Goal: Task Accomplishment & Management: Complete application form

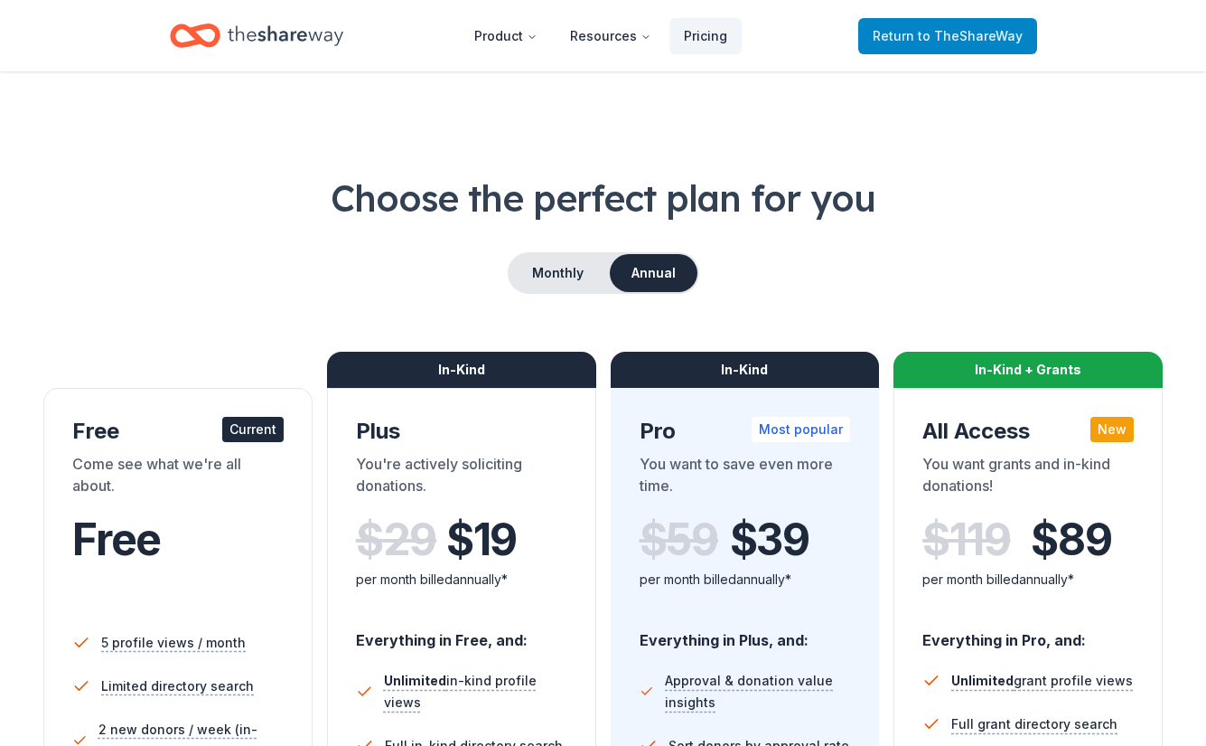
click at [938, 49] on link "Return to TheShareWay" at bounding box center [947, 36] width 179 height 36
click at [942, 31] on span "to TheShareWay" at bounding box center [970, 35] width 105 height 15
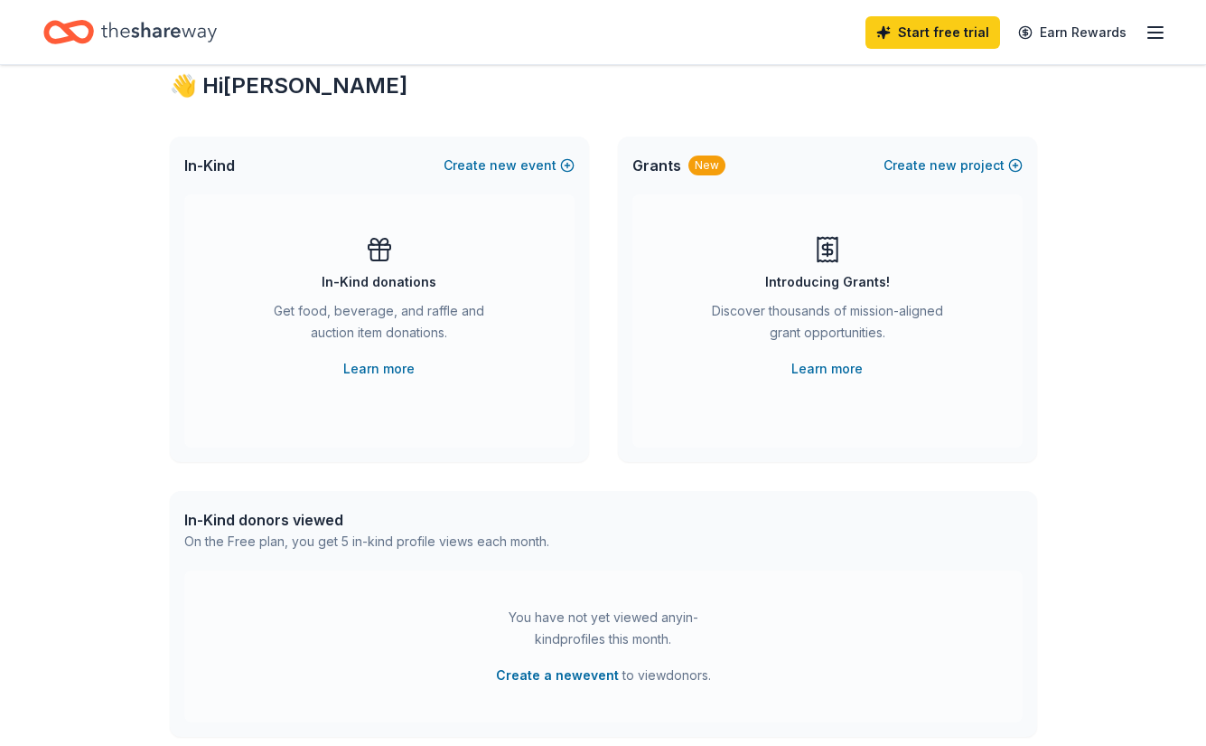
scroll to position [70, 0]
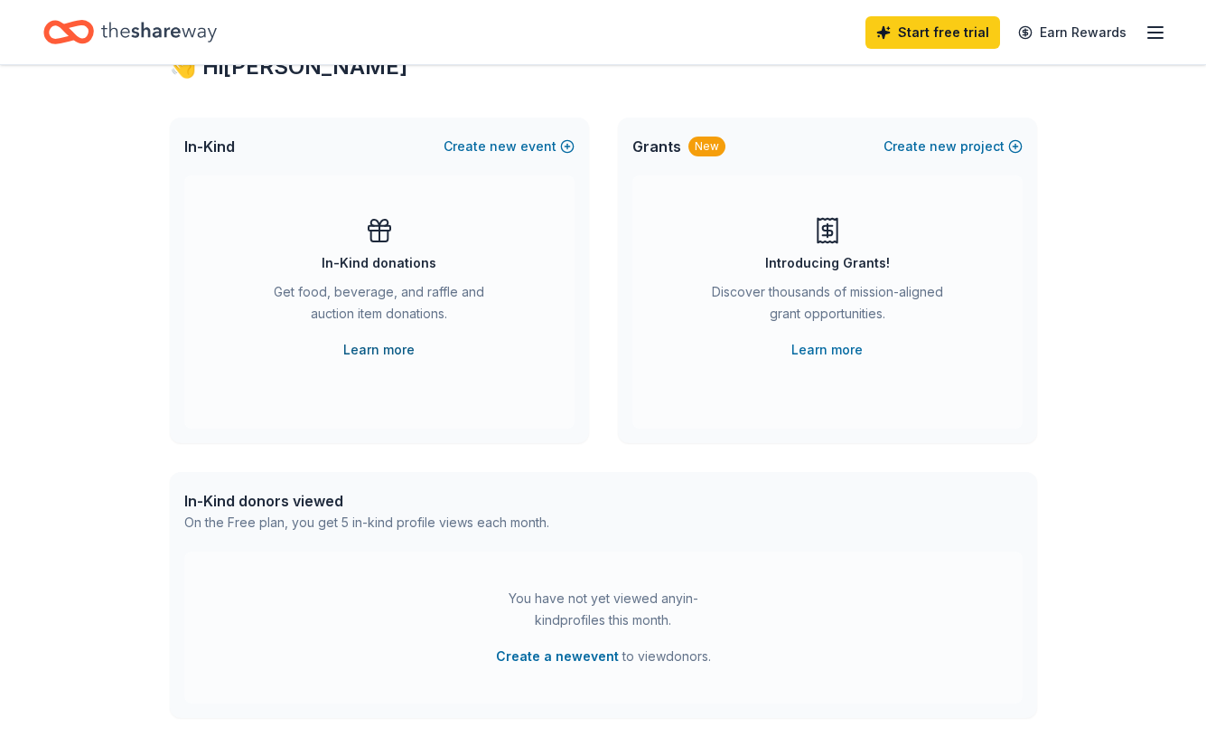
click at [388, 347] on link "Learn more" at bounding box center [378, 350] width 71 height 22
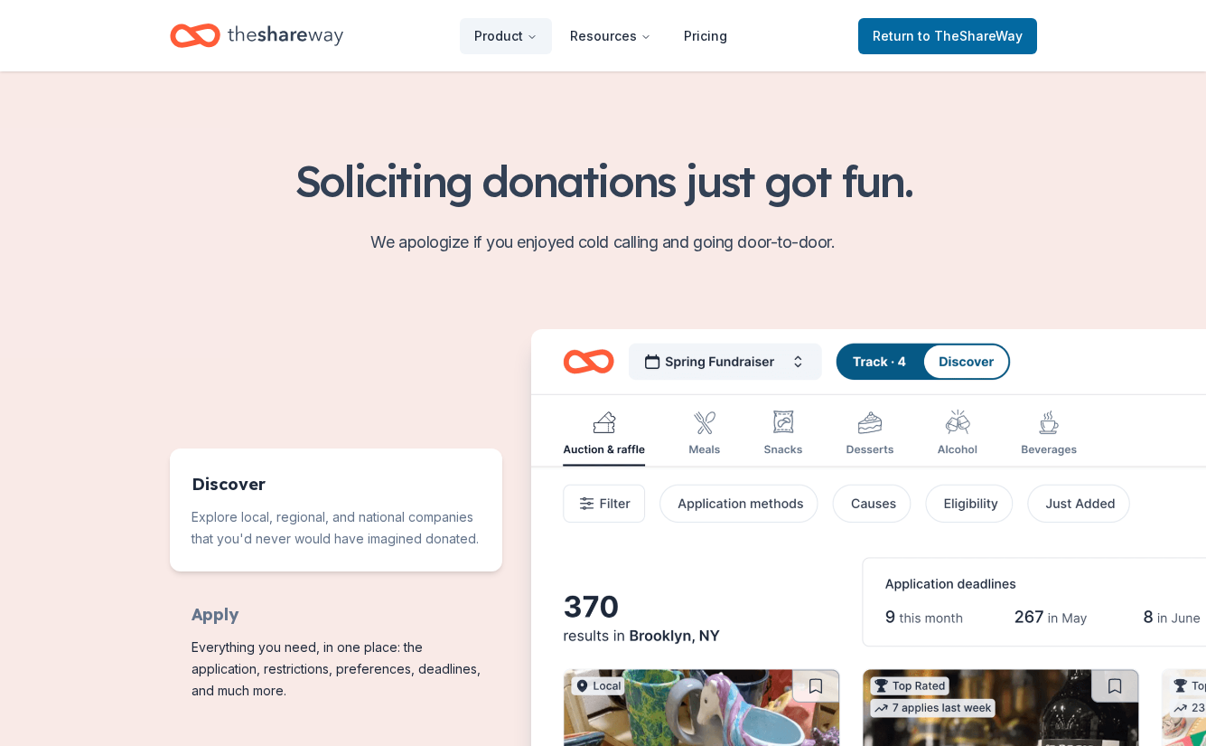
scroll to position [612, 0]
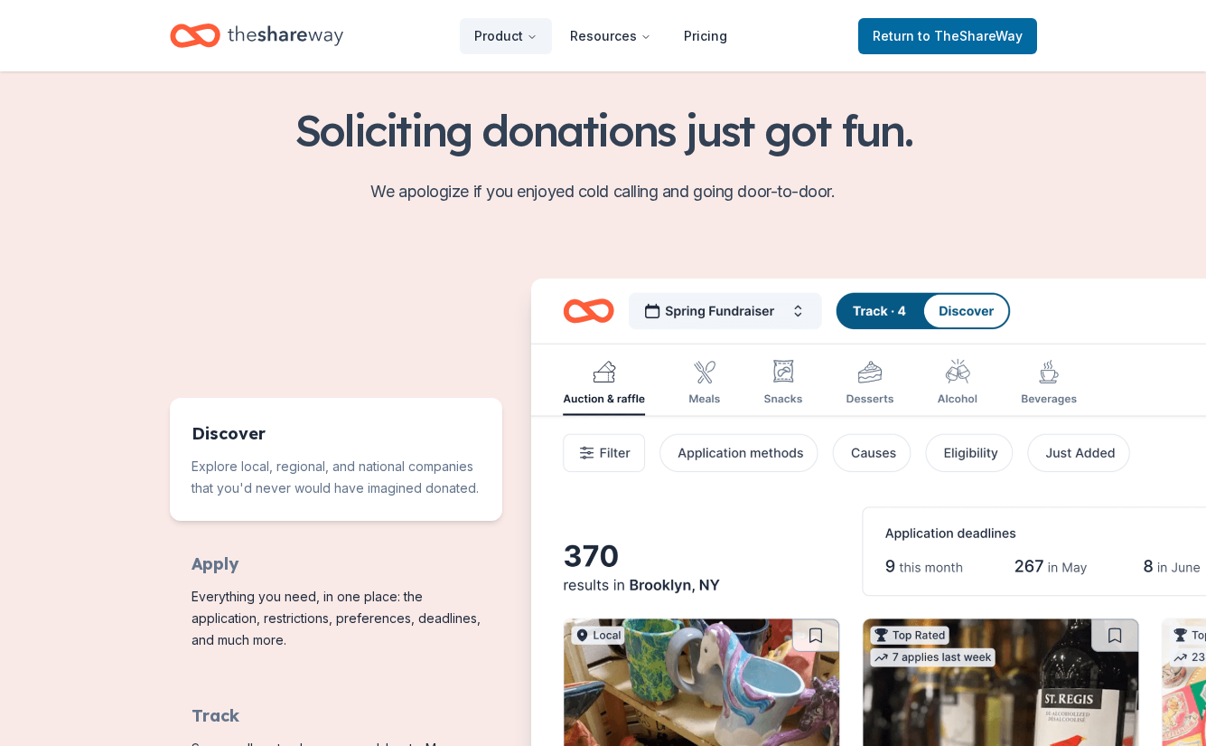
click at [789, 312] on img "Features for running your books" at bounding box center [993, 604] width 925 height 653
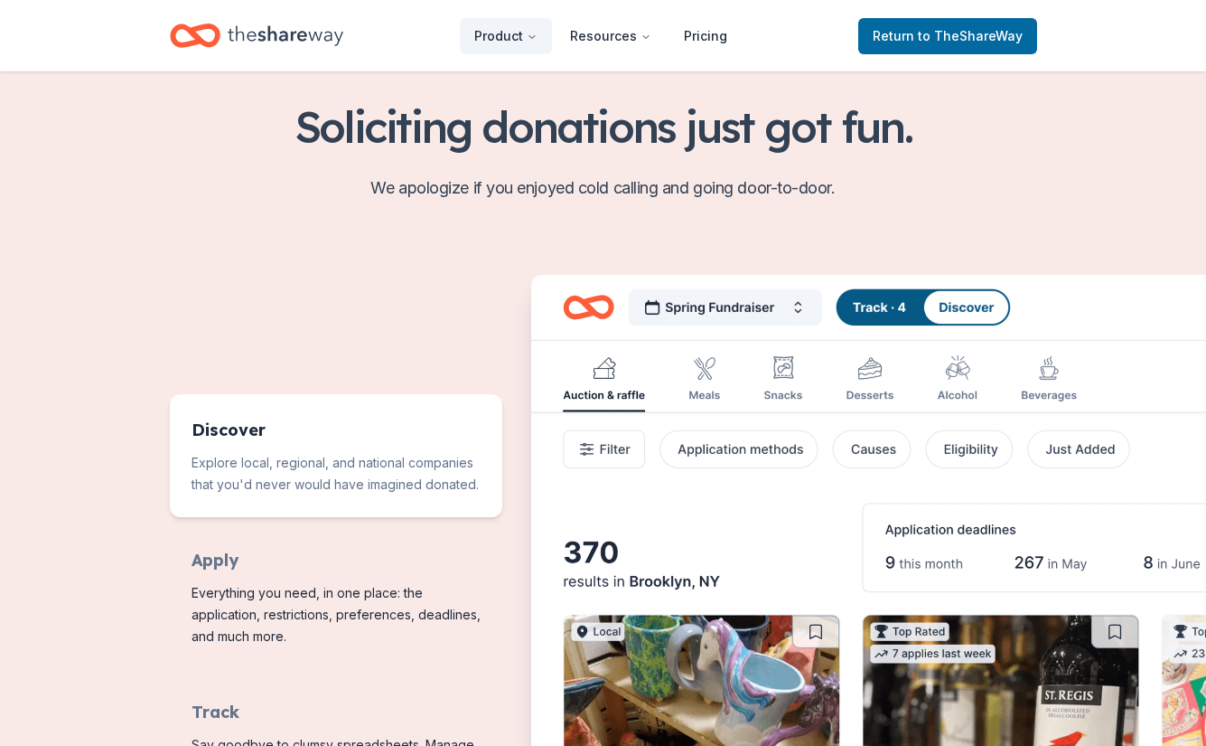
click at [797, 309] on img "Features for running your books" at bounding box center [993, 601] width 925 height 653
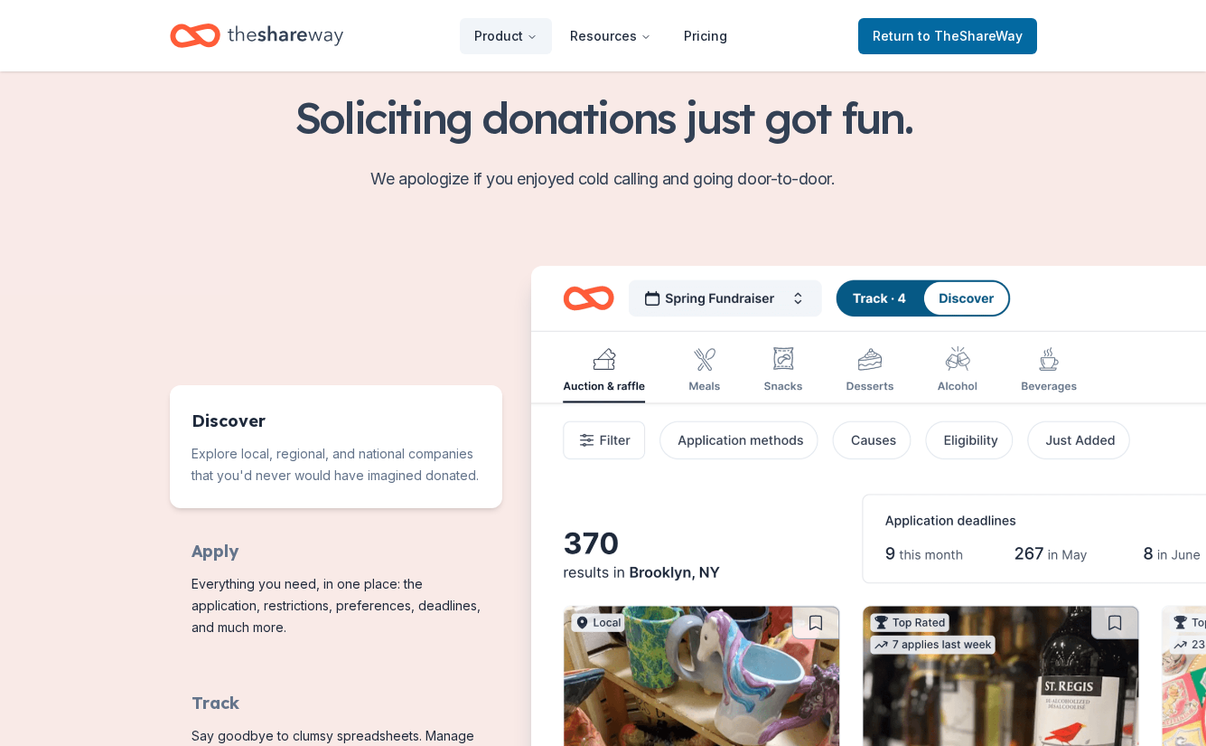
click at [793, 293] on img "Features for running your books" at bounding box center [993, 592] width 925 height 653
click at [803, 297] on img "Features for running your books" at bounding box center [993, 592] width 925 height 653
click at [793, 299] on img "Features for running your books" at bounding box center [993, 592] width 925 height 653
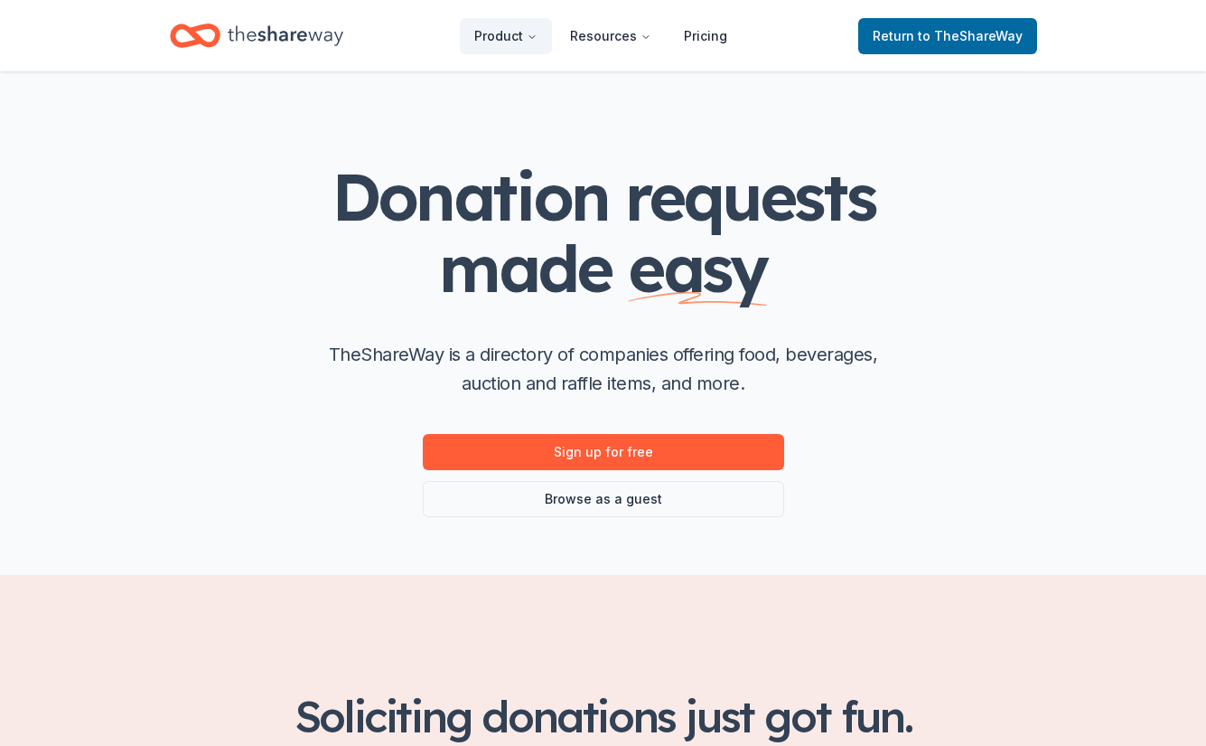
scroll to position [0, 0]
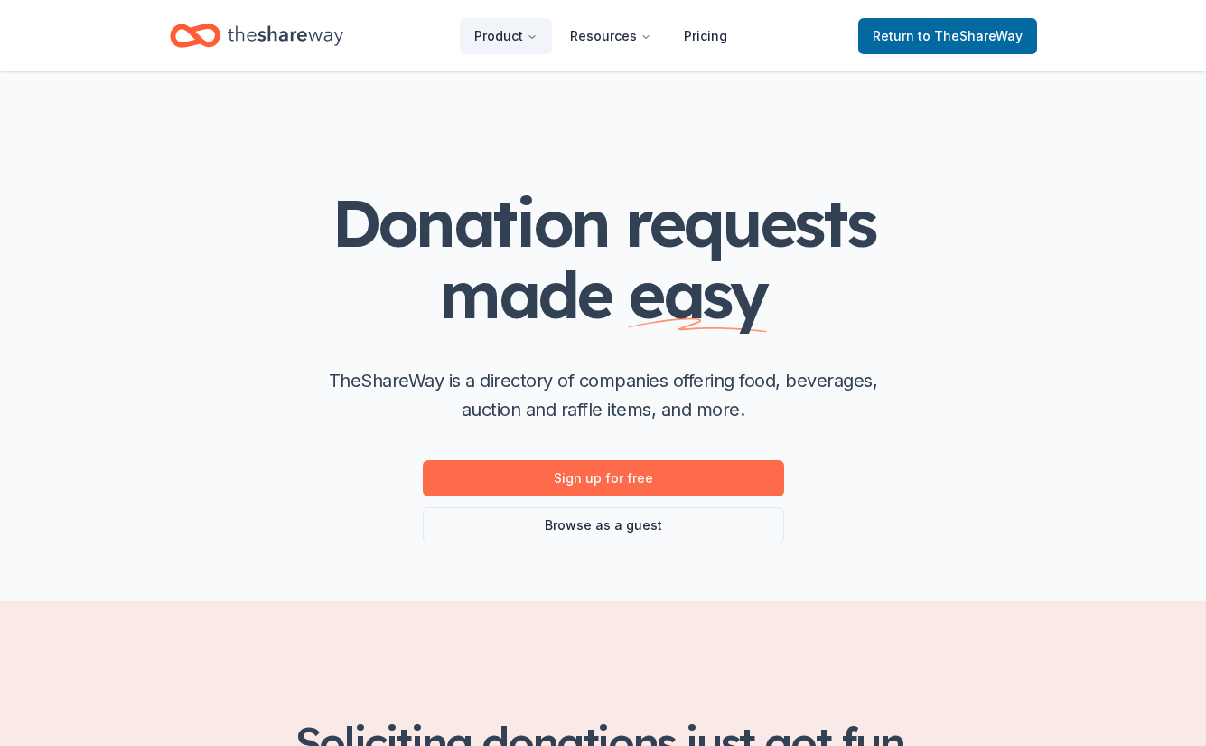
click at [583, 474] on link "Sign up for free" at bounding box center [603, 478] width 361 height 36
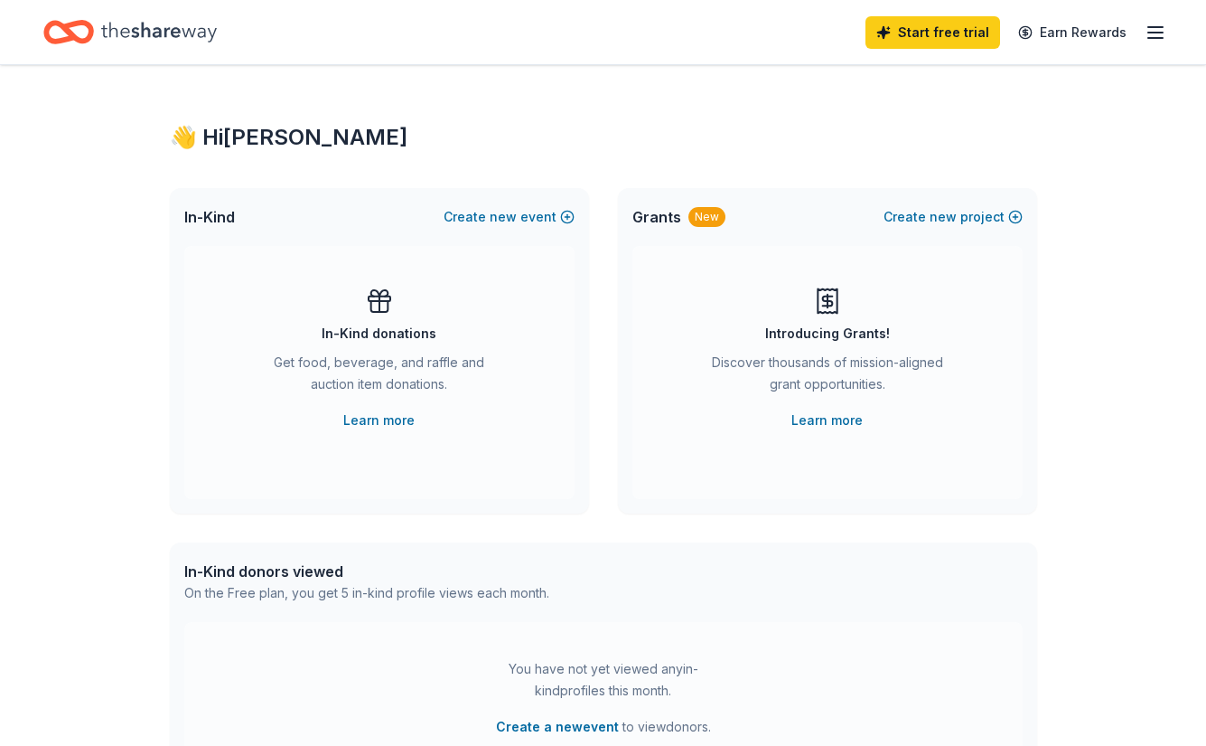
scroll to position [1, 0]
click at [501, 216] on span "new" at bounding box center [503, 216] width 27 height 22
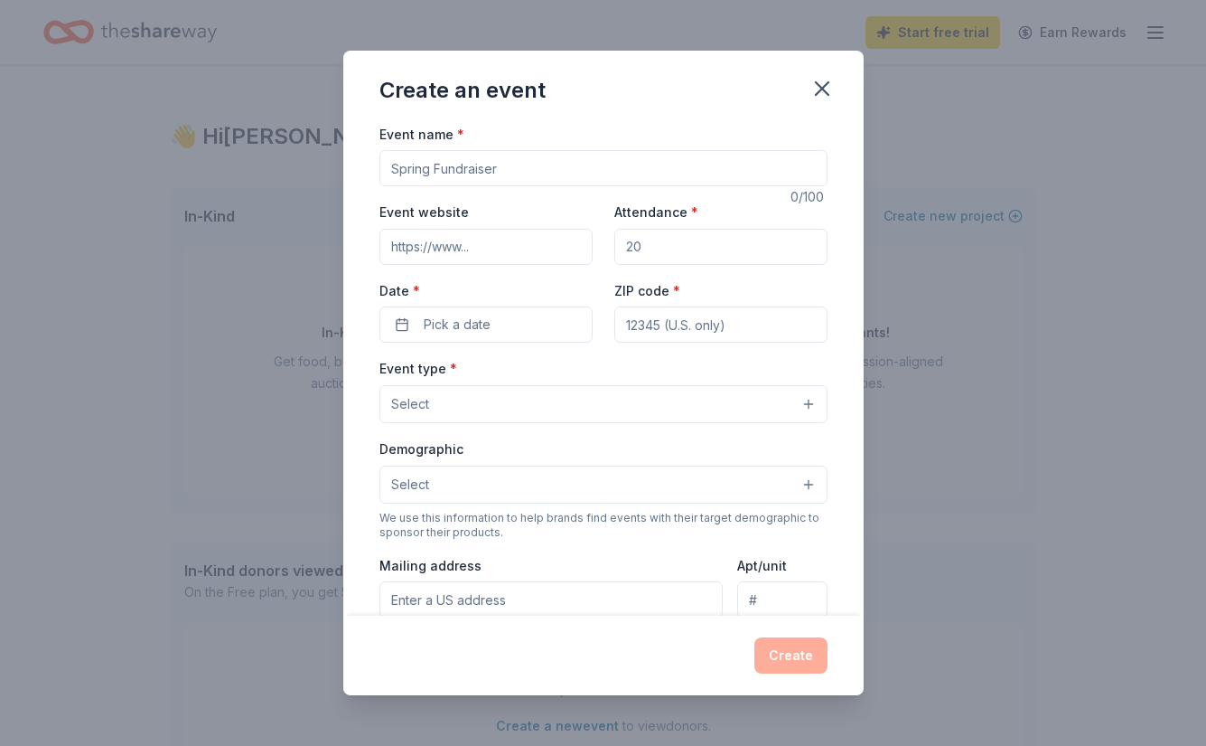
click at [469, 170] on input "Event name *" at bounding box center [604, 168] width 448 height 36
type input "Fall Fundraiser"
click at [486, 251] on input "Event website" at bounding box center [486, 247] width 213 height 36
click at [566, 331] on button "Pick a date" at bounding box center [486, 324] width 213 height 36
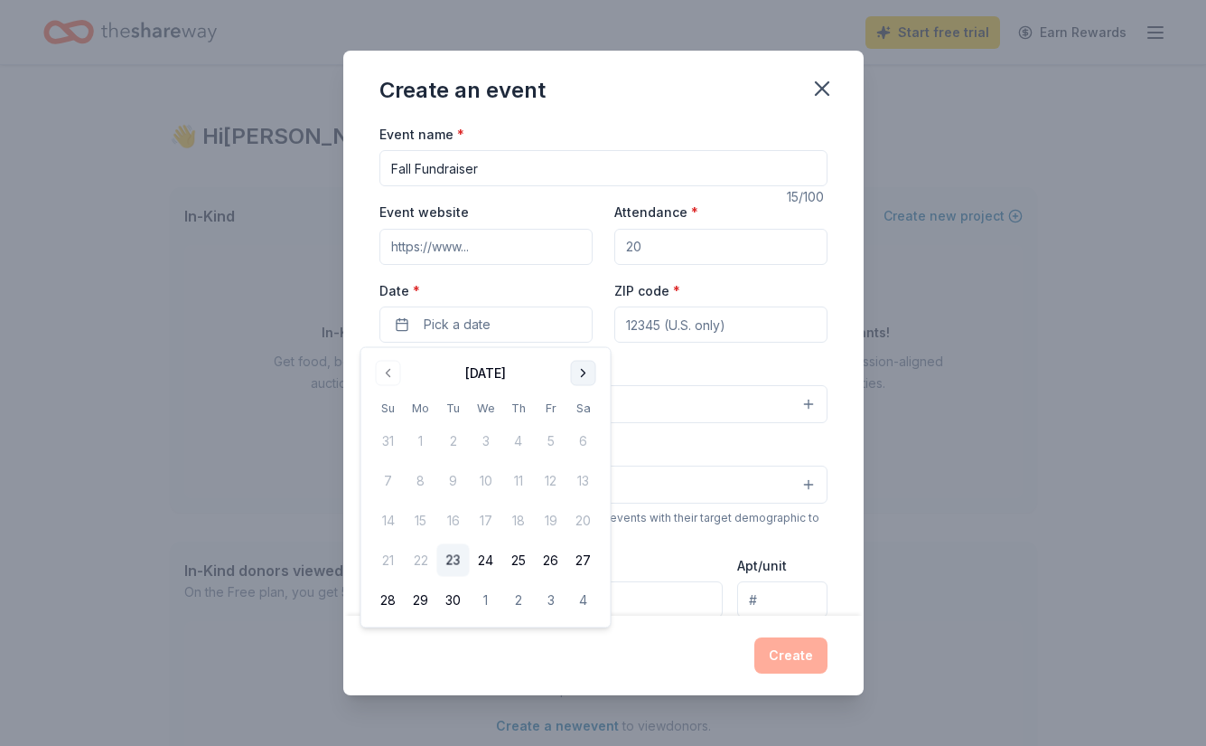
click at [583, 370] on button "Go to next month" at bounding box center [583, 373] width 25 height 25
click at [583, 372] on button "Go to next month" at bounding box center [583, 373] width 25 height 25
click at [556, 558] on button "21" at bounding box center [551, 560] width 33 height 33
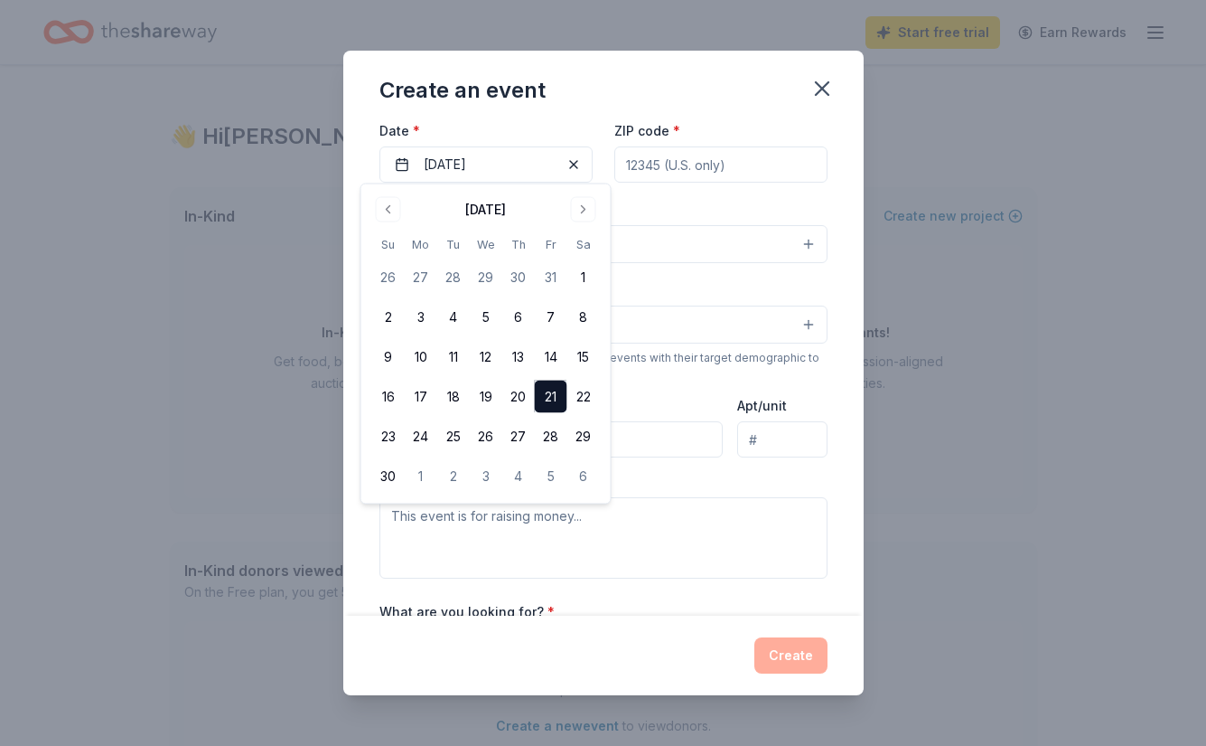
scroll to position [164, 0]
click at [257, 428] on div "Create an event Event name * Fall Fundraiser 15 /100 Event website Attendance *…" at bounding box center [603, 373] width 1206 height 746
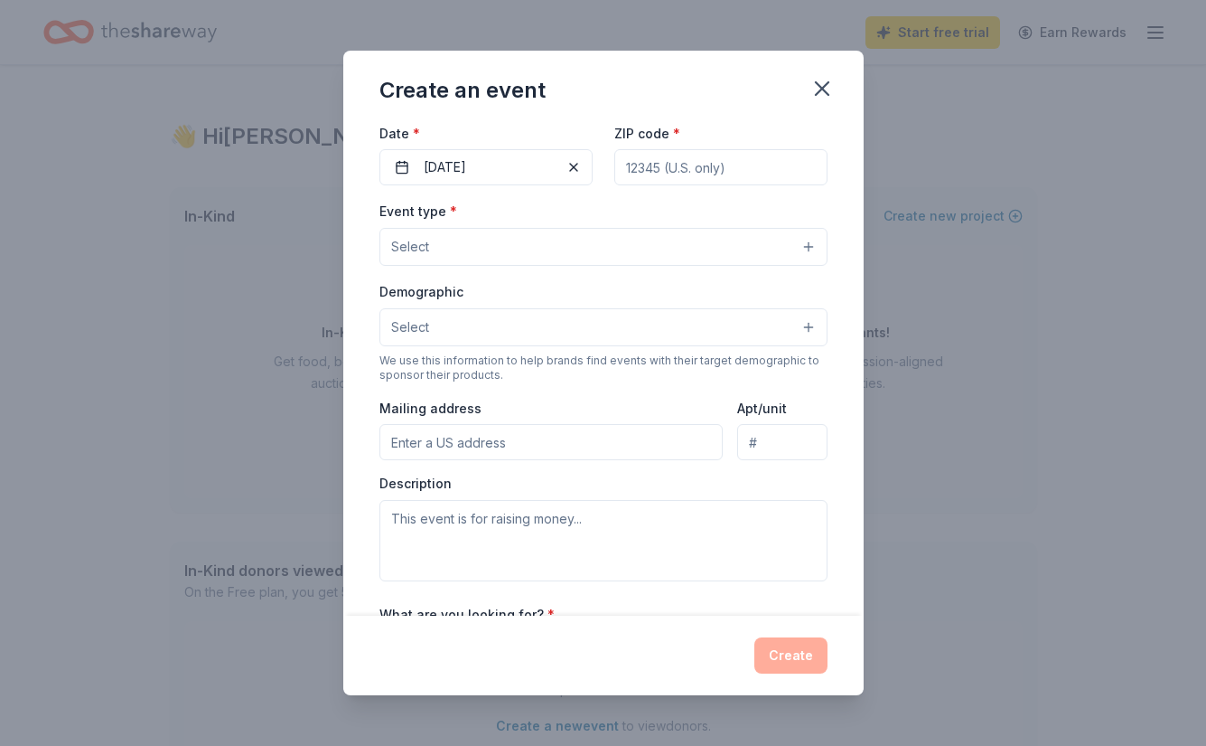
click at [644, 162] on input "ZIP code *" at bounding box center [720, 167] width 213 height 36
type input "45068"
type input "[STREET_ADDRESS][PERSON_NAME]"
click at [420, 245] on span "Select" at bounding box center [410, 247] width 38 height 22
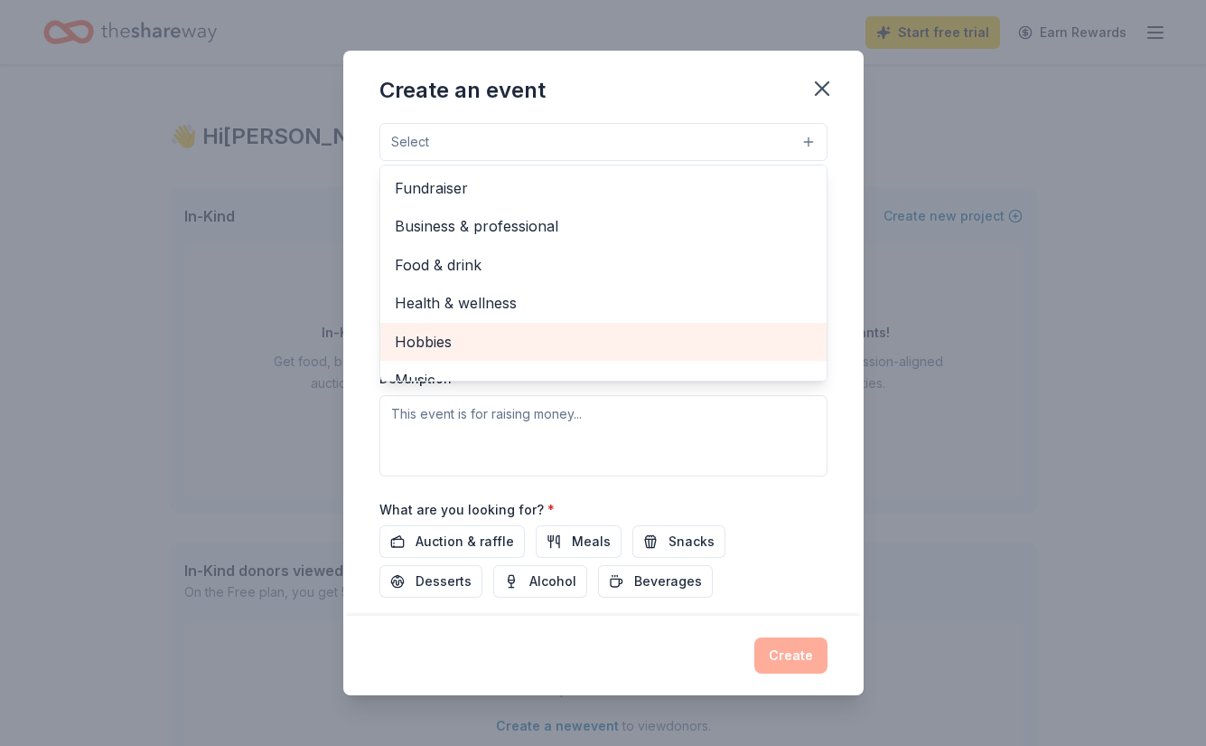
scroll to position [241, 0]
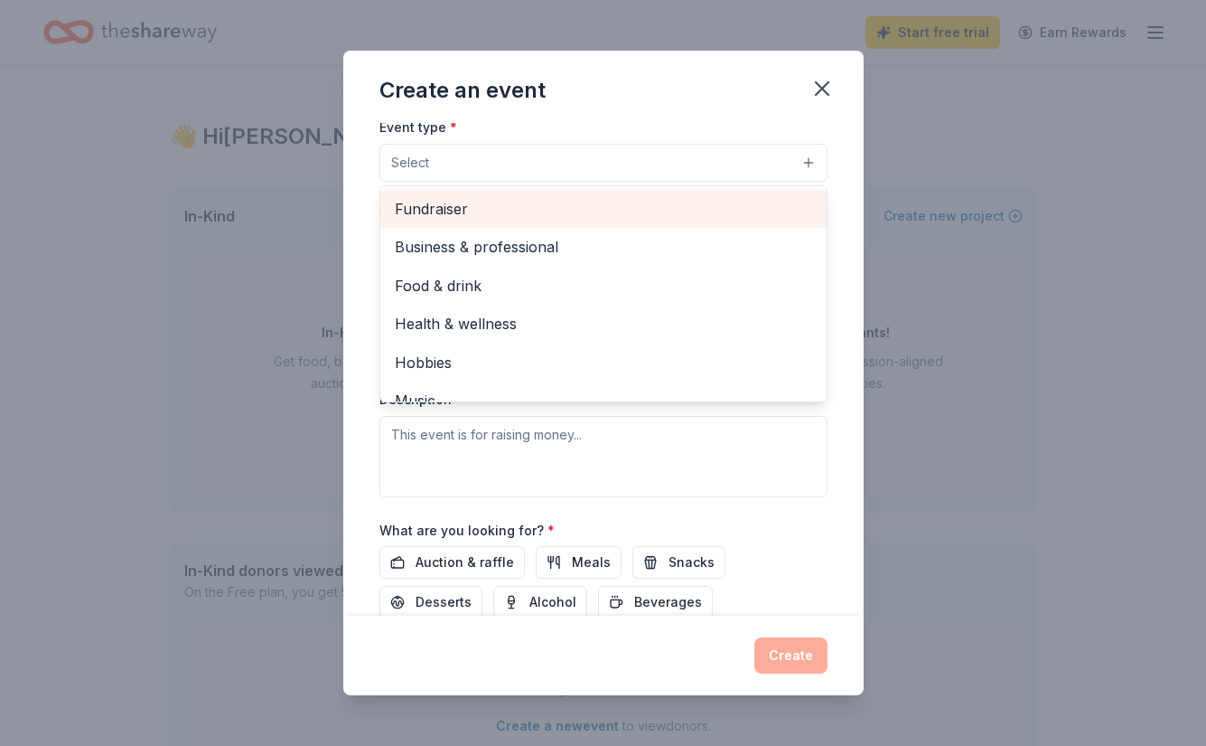
click at [451, 211] on span "Fundraiser" at bounding box center [603, 208] width 417 height 23
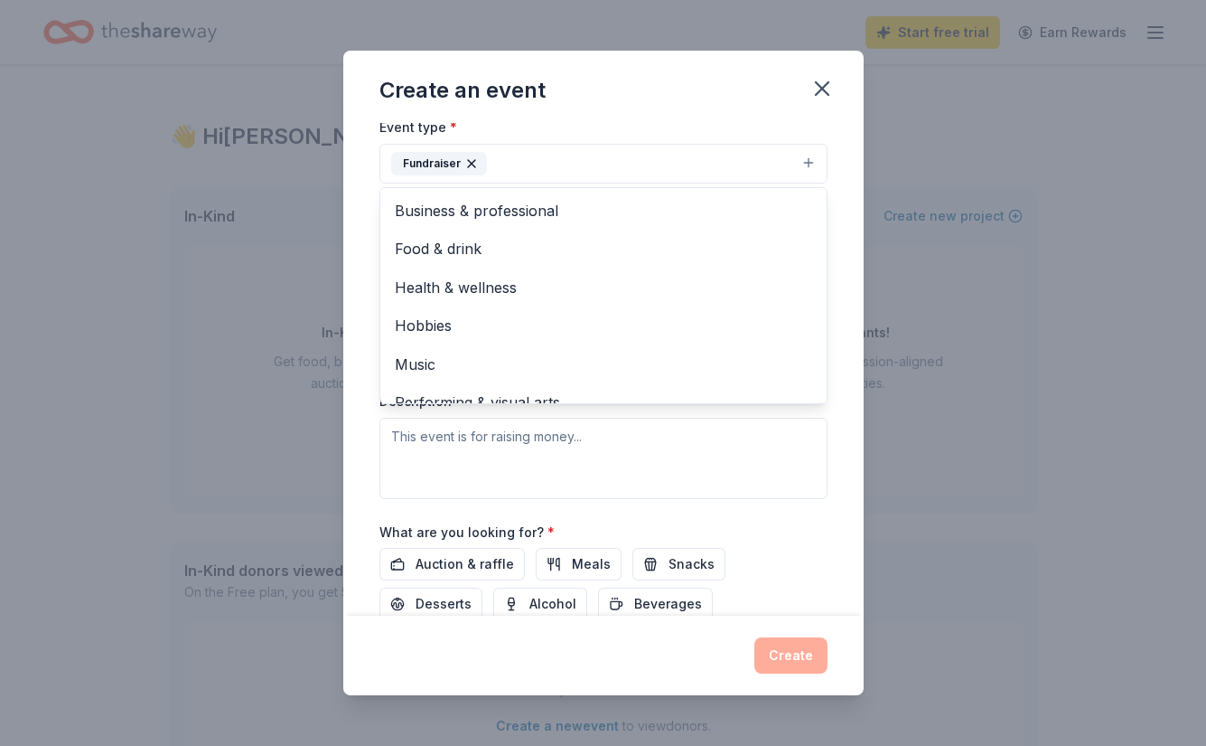
click at [352, 337] on div "Event name * Fall Fundraiser 15 /100 Event website Attendance * Date * [DATE] Z…" at bounding box center [603, 369] width 520 height 493
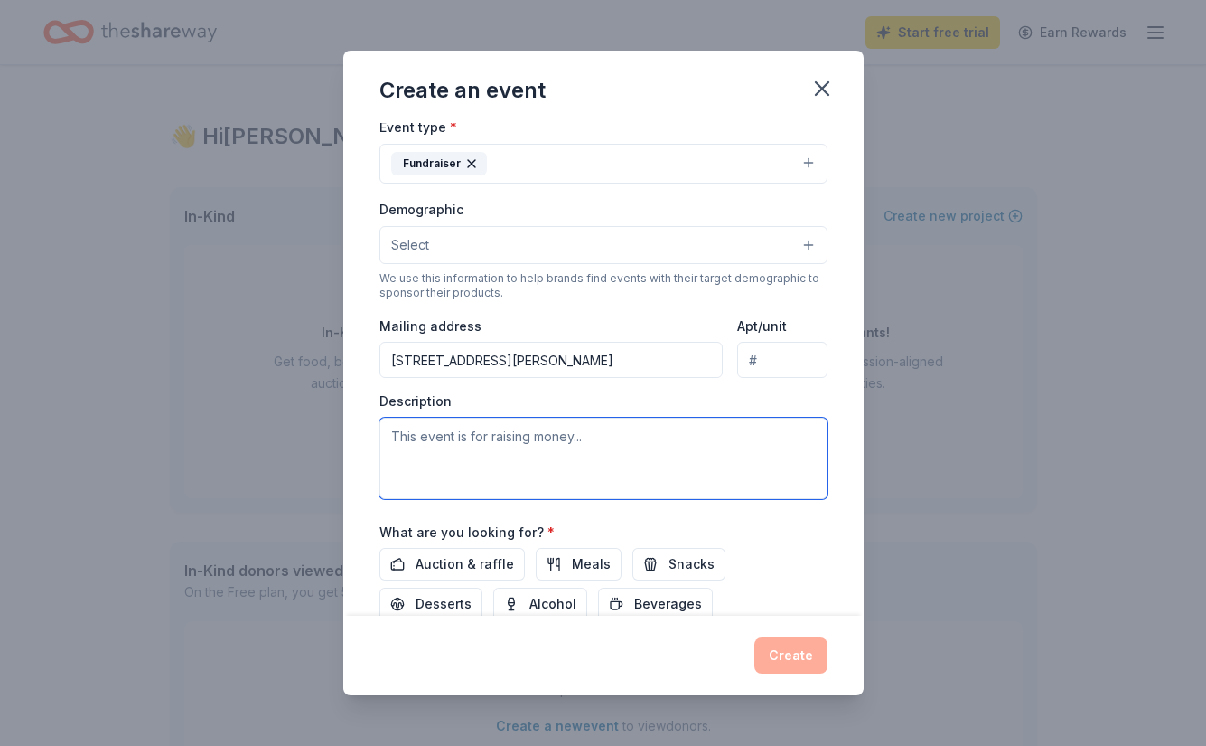
click at [403, 441] on textarea at bounding box center [604, 457] width 448 height 81
click at [606, 436] on textarea at bounding box center [604, 457] width 448 height 81
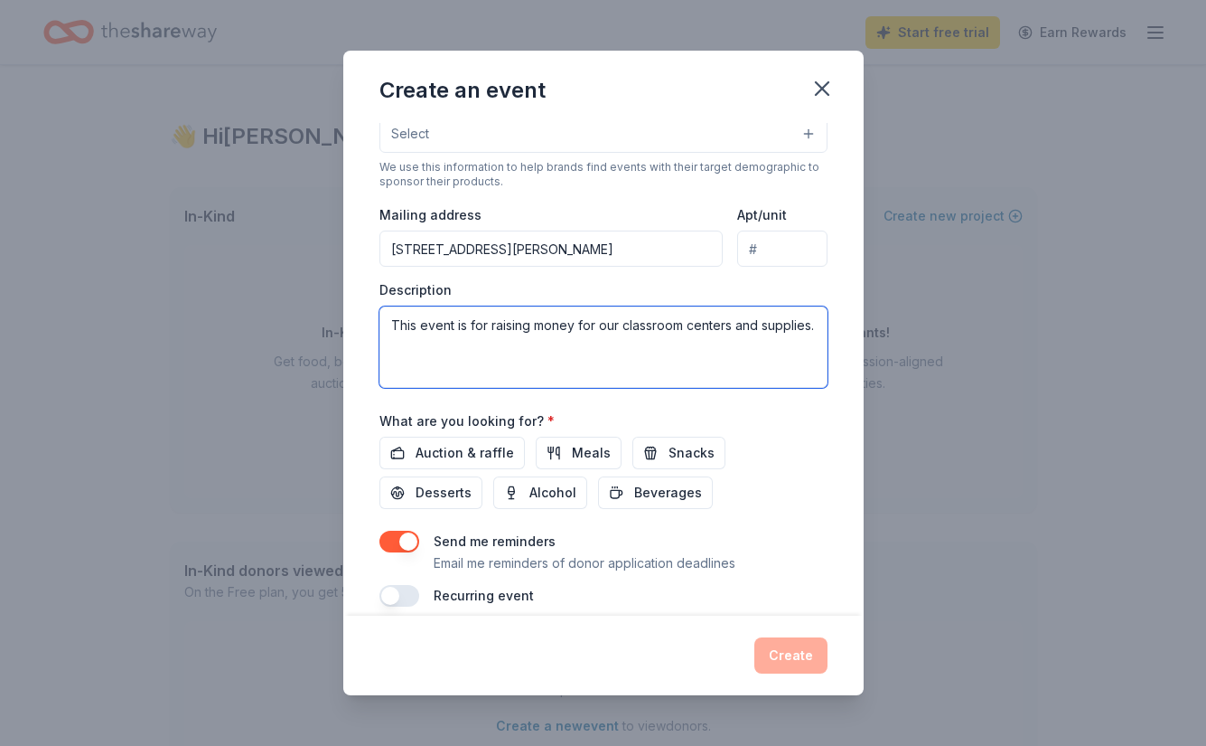
scroll to position [372, 0]
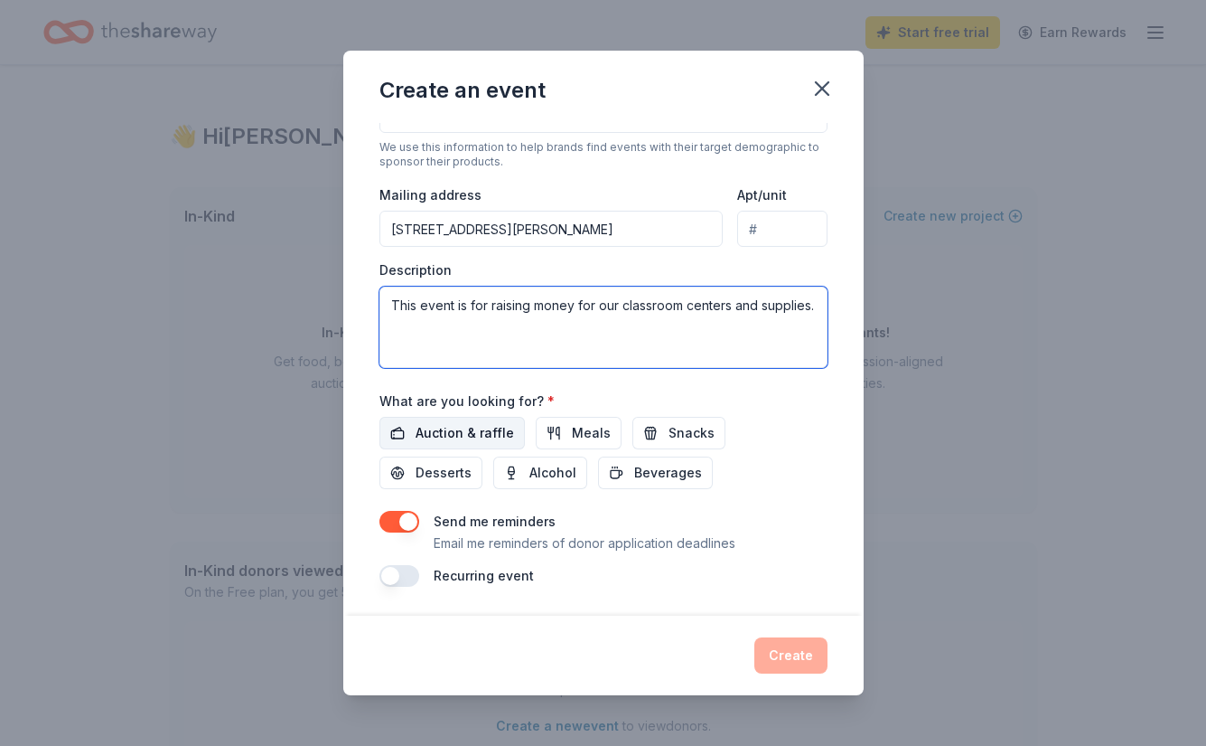
type textarea "This event is for raising money for our classroom centers and supplies."
click at [434, 439] on span "Auction & raffle" at bounding box center [465, 433] width 98 height 22
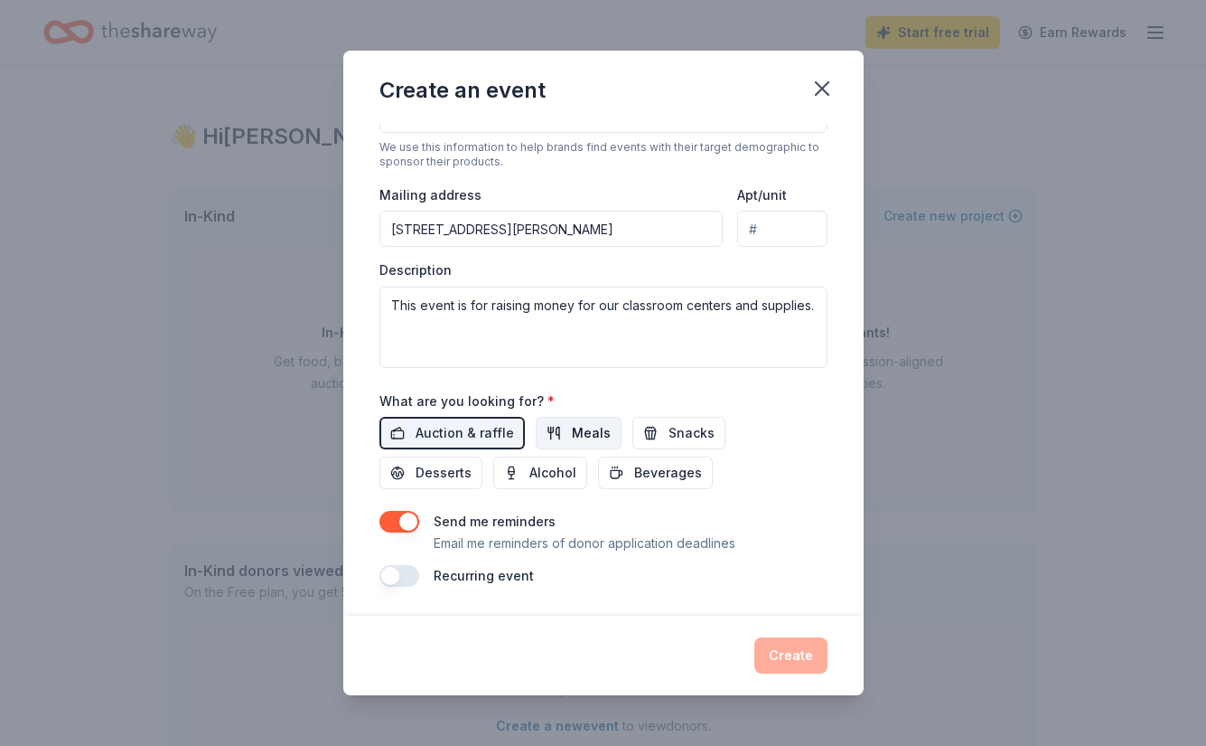
click at [572, 431] on span "Meals" at bounding box center [591, 433] width 39 height 22
click at [672, 440] on span "Snacks" at bounding box center [692, 433] width 46 height 22
click at [483, 456] on button "Desserts" at bounding box center [431, 472] width 103 height 33
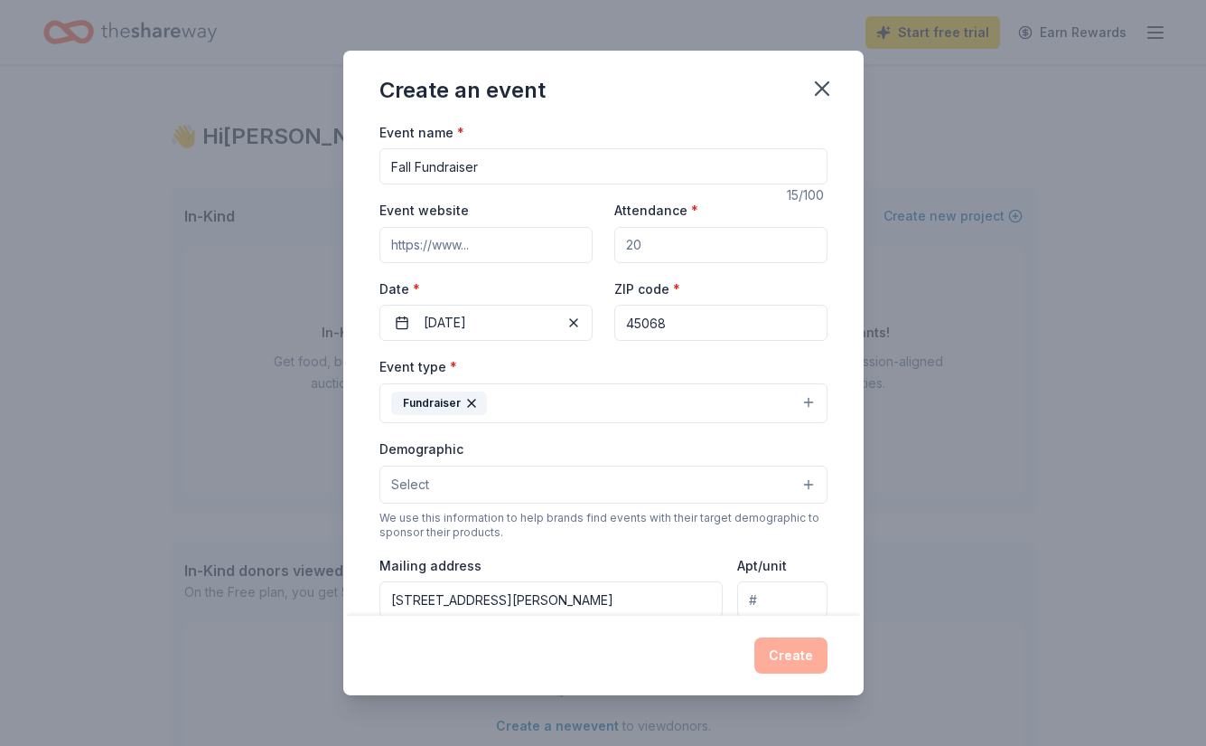
scroll to position [0, 0]
click at [634, 245] on input "Attendance *" at bounding box center [720, 247] width 213 height 36
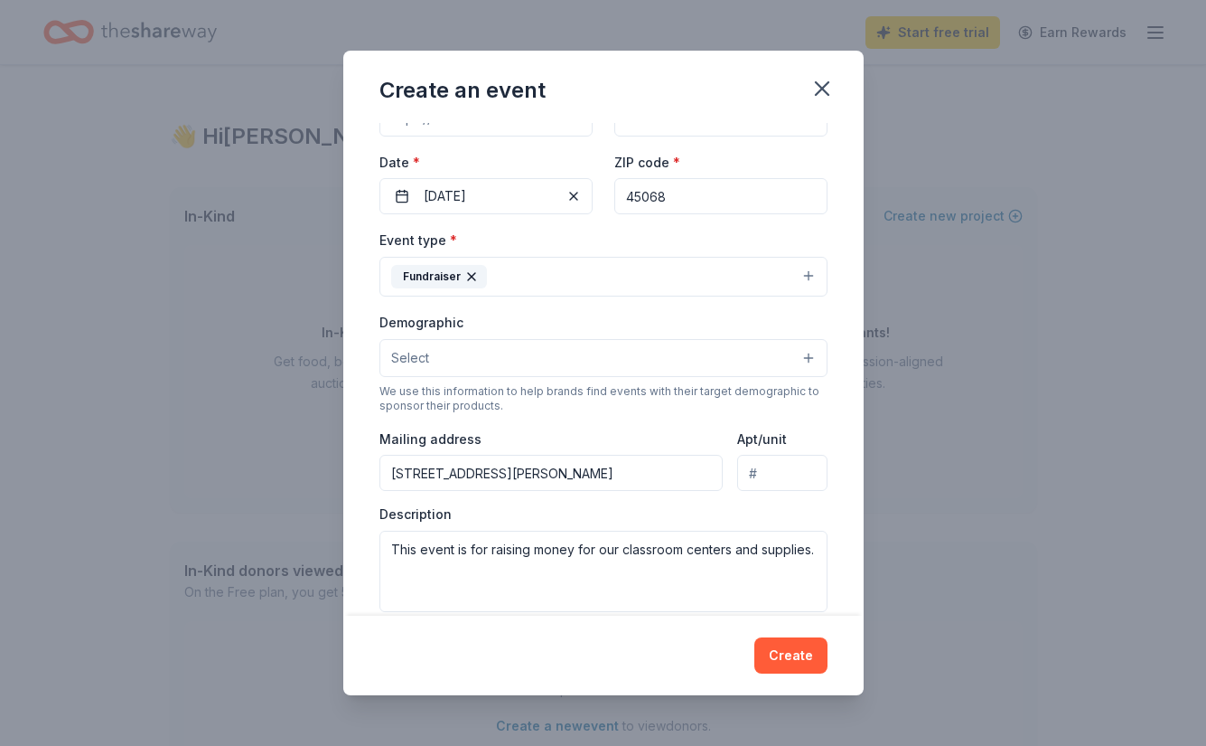
scroll to position [131, 0]
type input "90"
click at [808, 358] on button "Select" at bounding box center [604, 355] width 448 height 38
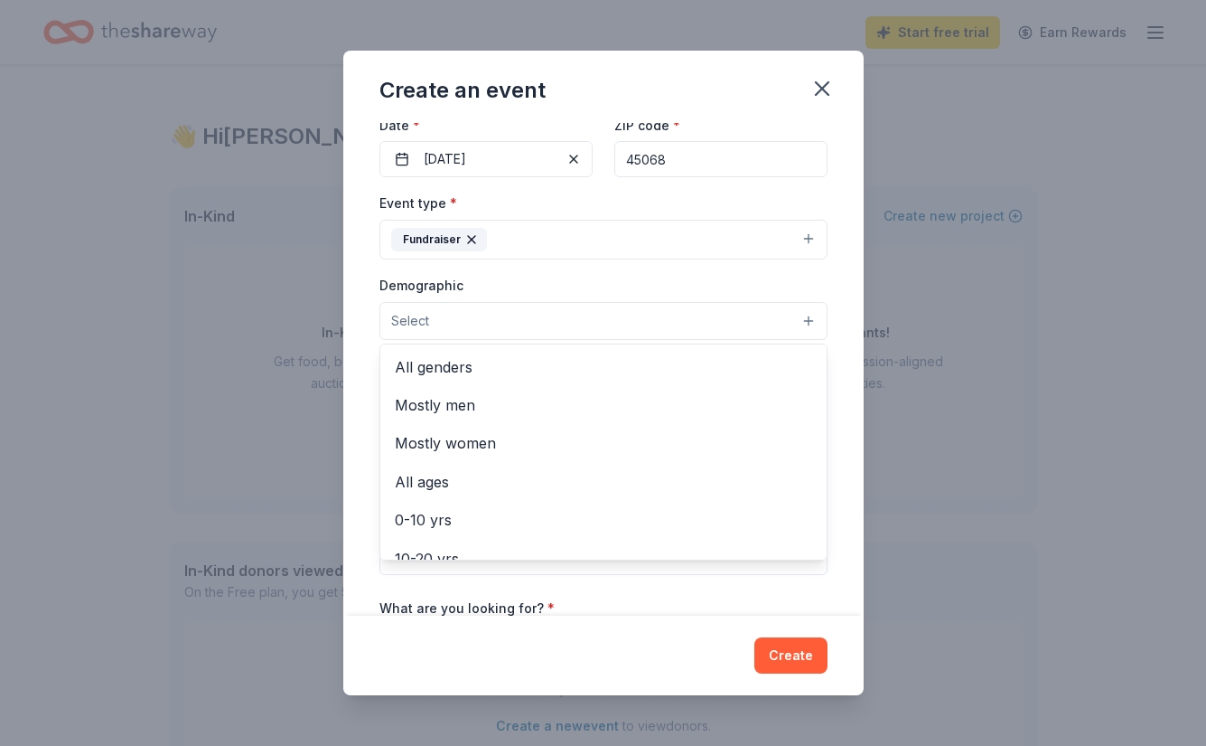
scroll to position [194, 0]
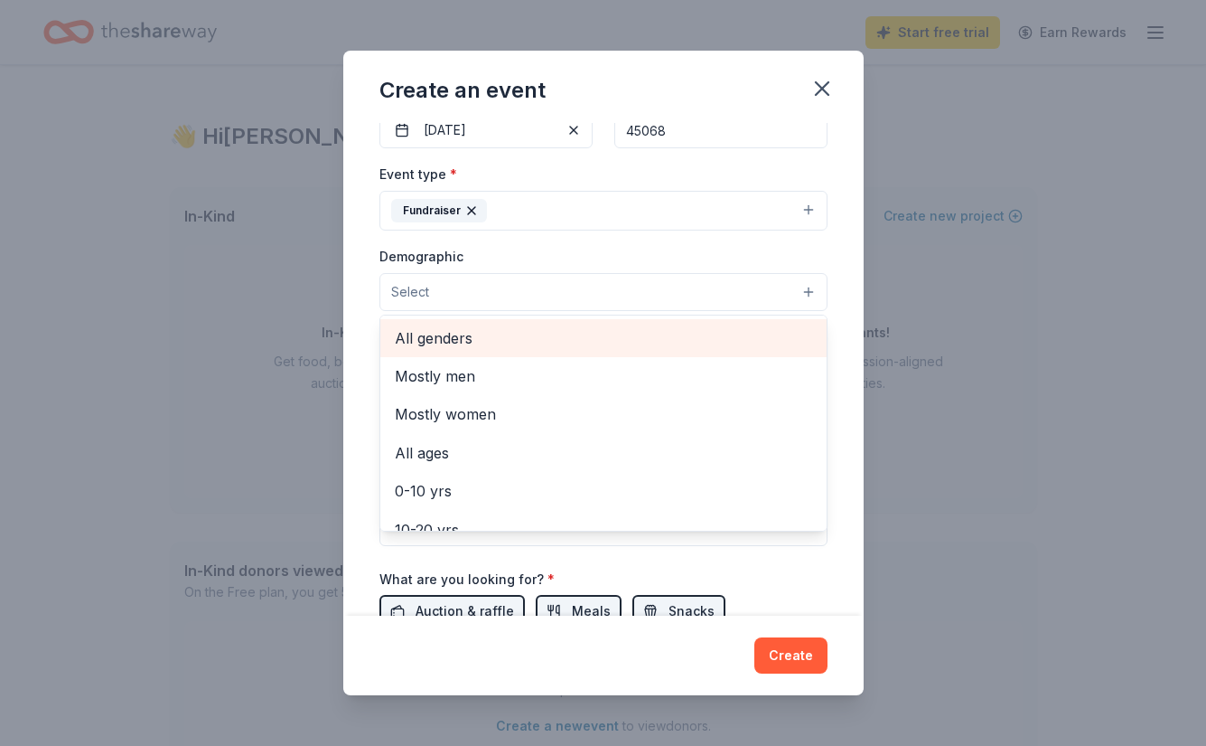
click at [460, 333] on span "All genders" at bounding box center [603, 337] width 417 height 23
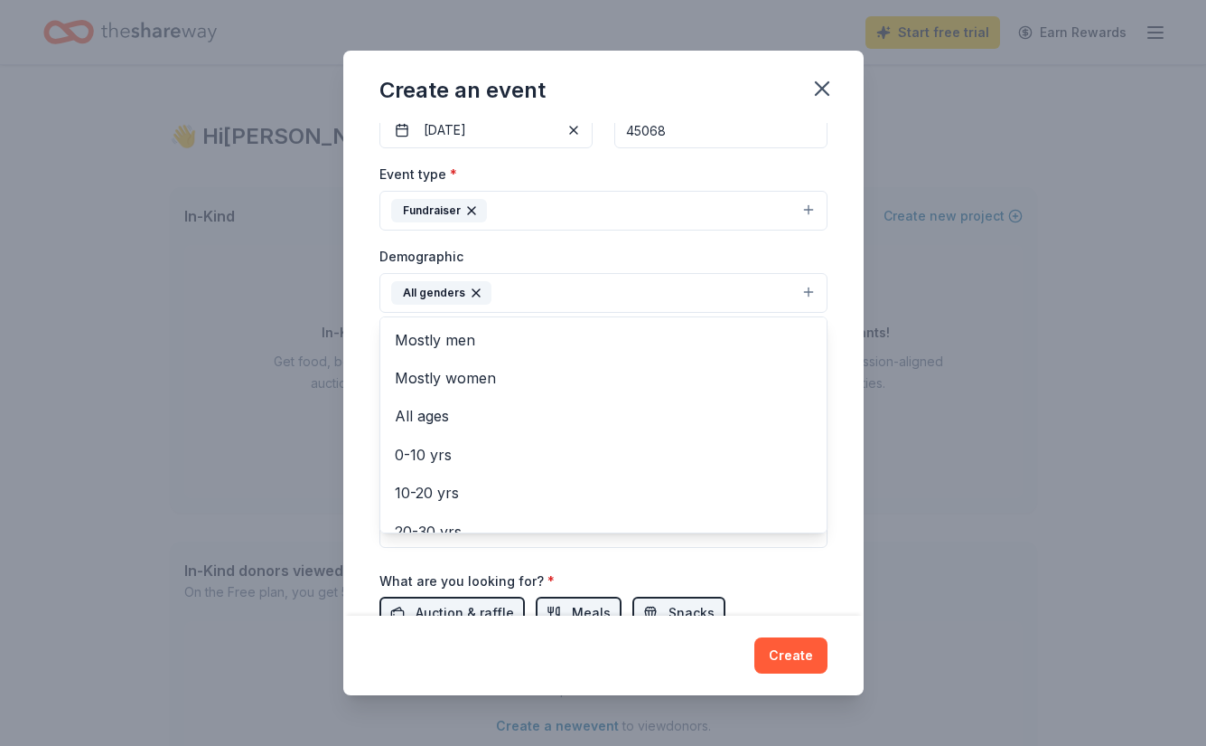
click at [844, 382] on div "Event name * Fall Fundraiser 15 /100 Event website Attendance * 90 Date * [DATE…" at bounding box center [603, 369] width 520 height 493
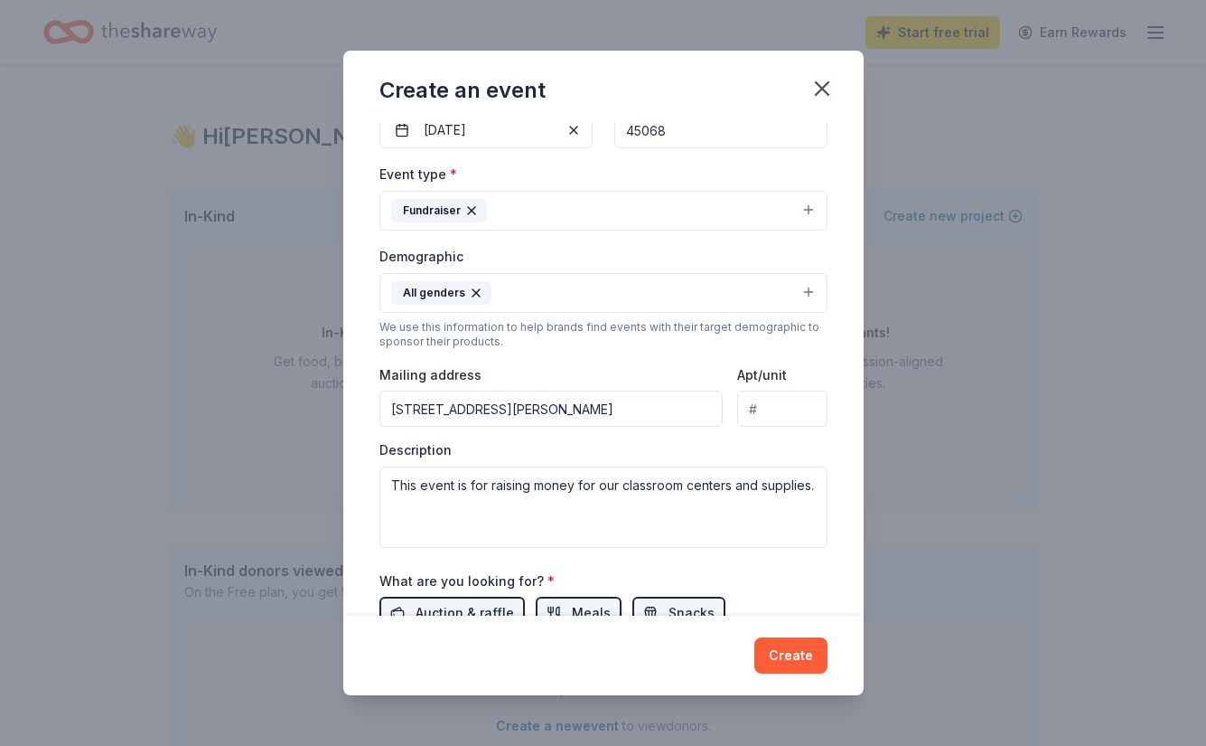
click at [496, 404] on input "[STREET_ADDRESS][PERSON_NAME]" at bounding box center [552, 408] width 344 height 36
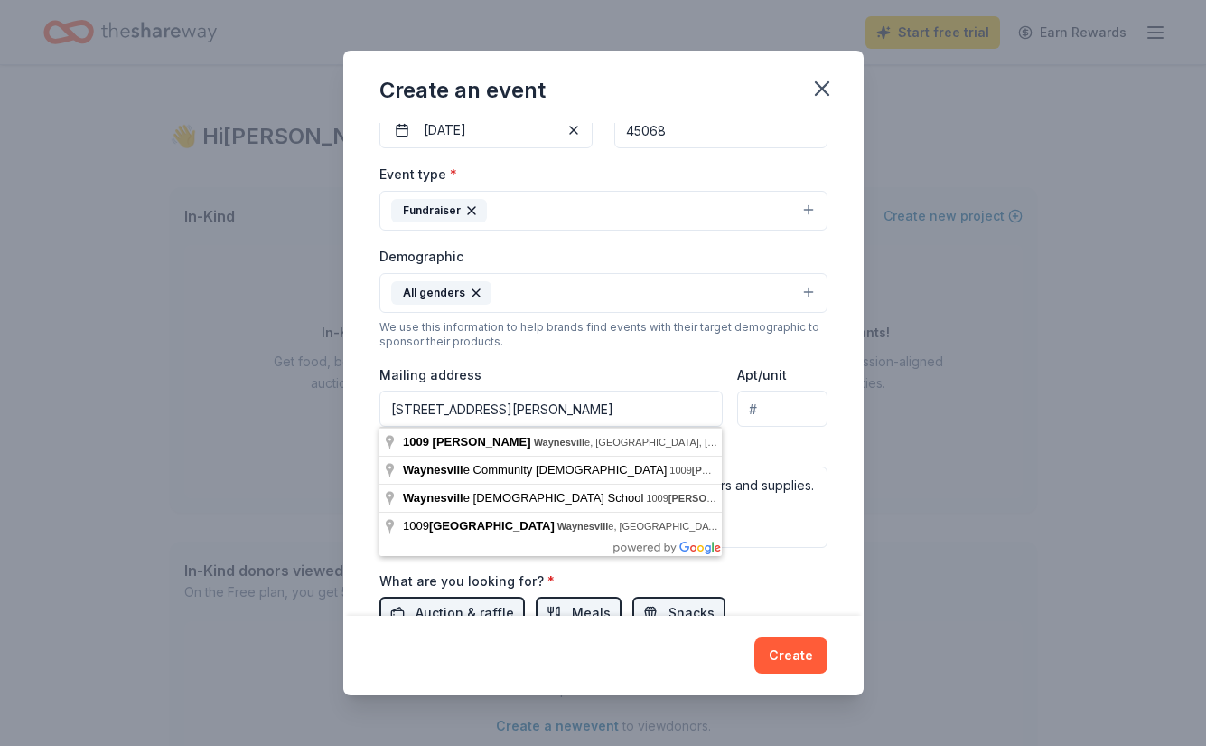
type input "[STREET_ADDRESS][PERSON_NAME]"
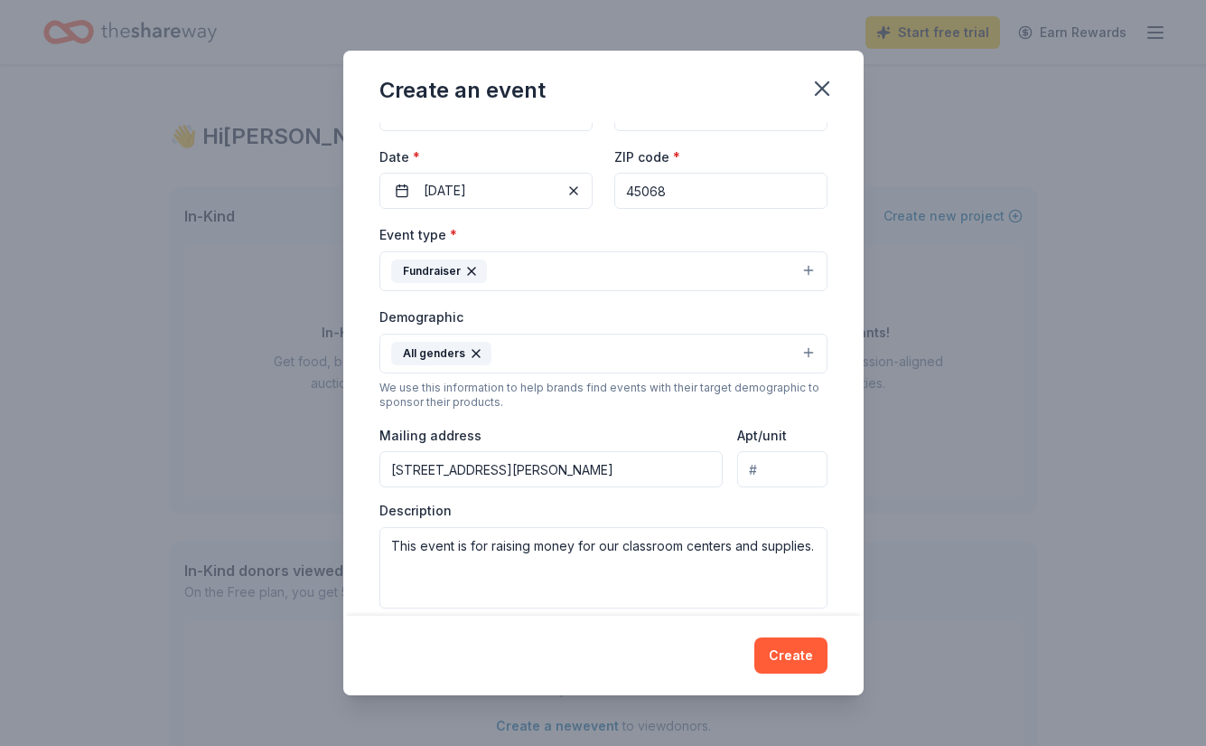
scroll to position [129, 0]
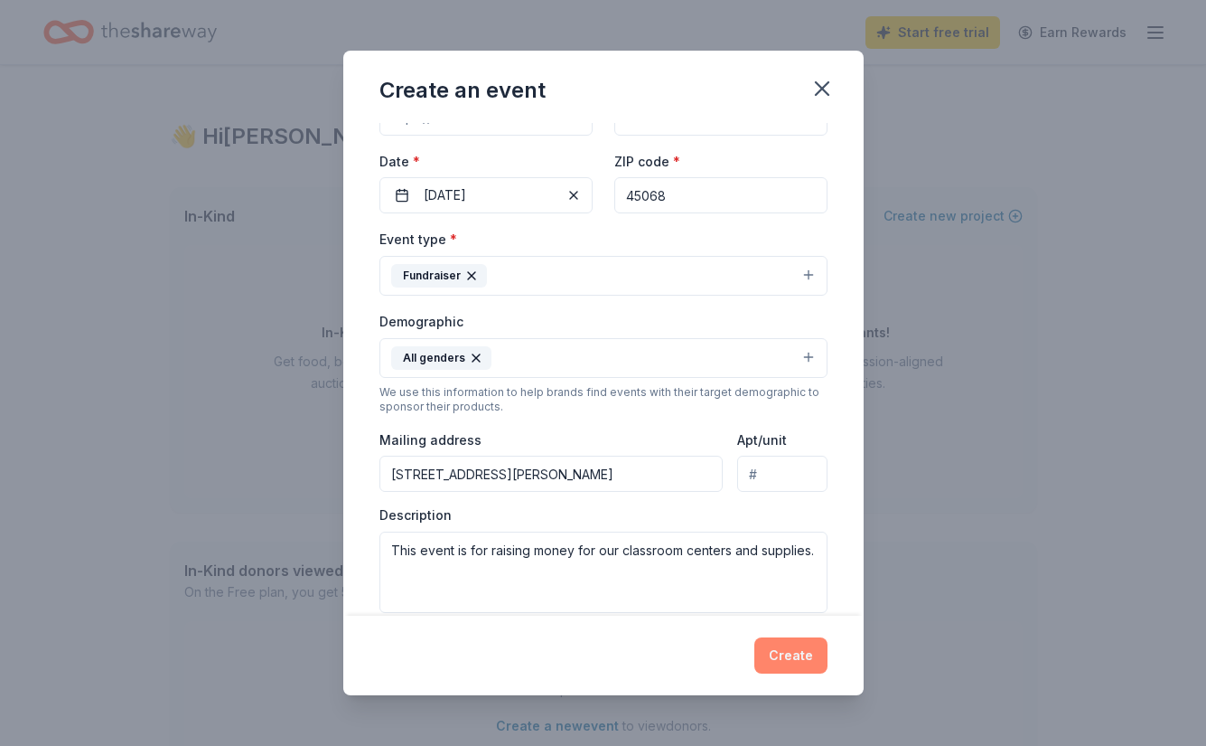
click at [796, 660] on button "Create" at bounding box center [791, 655] width 73 height 36
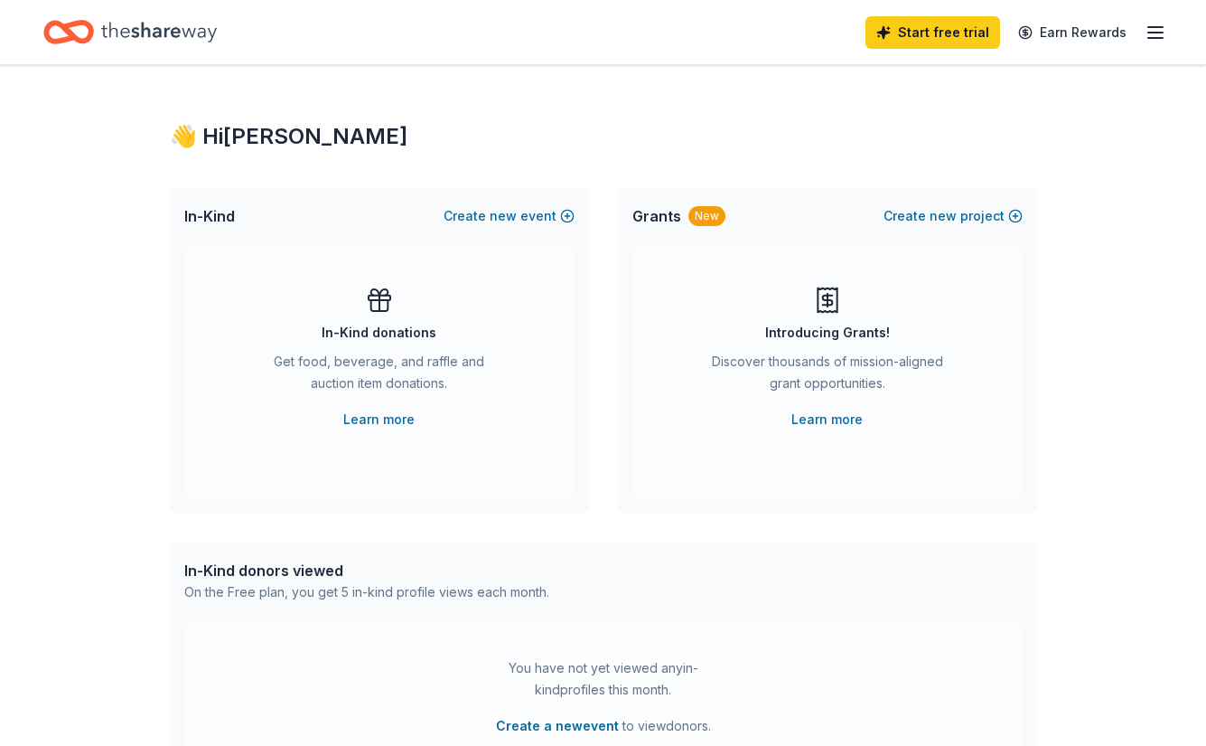
scroll to position [0, 0]
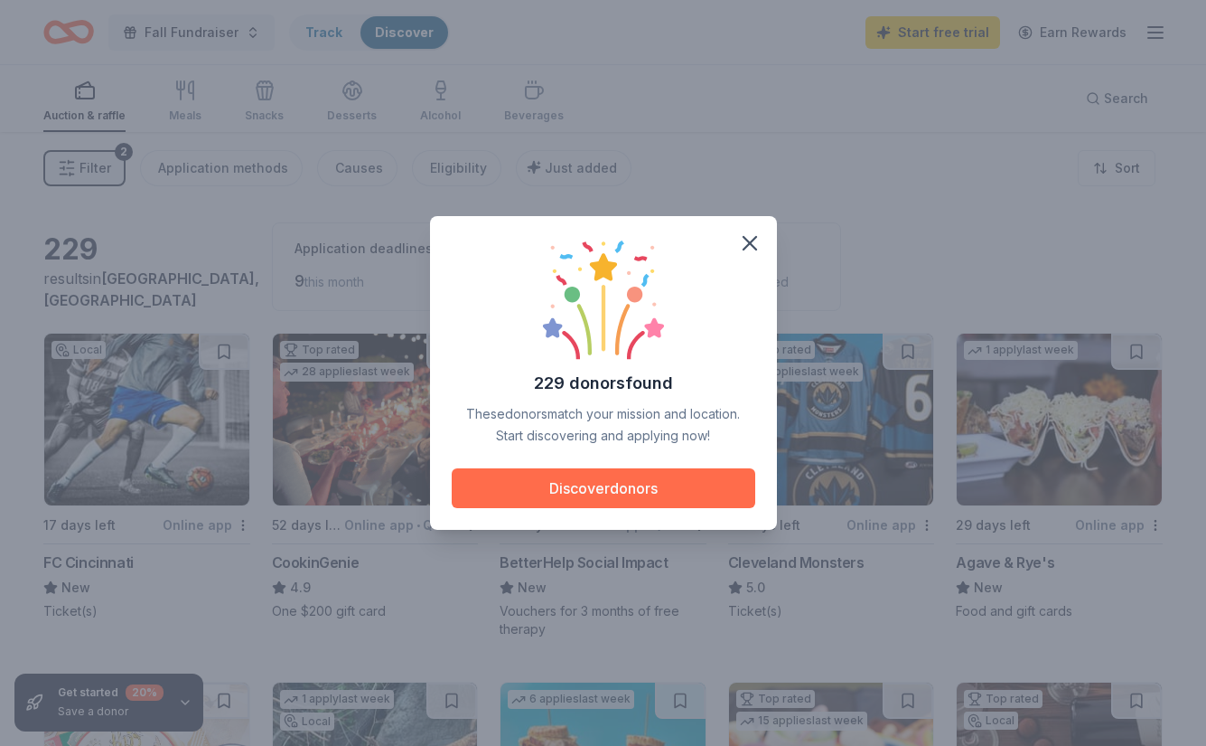
click at [618, 478] on button "Discover donors" at bounding box center [604, 488] width 304 height 40
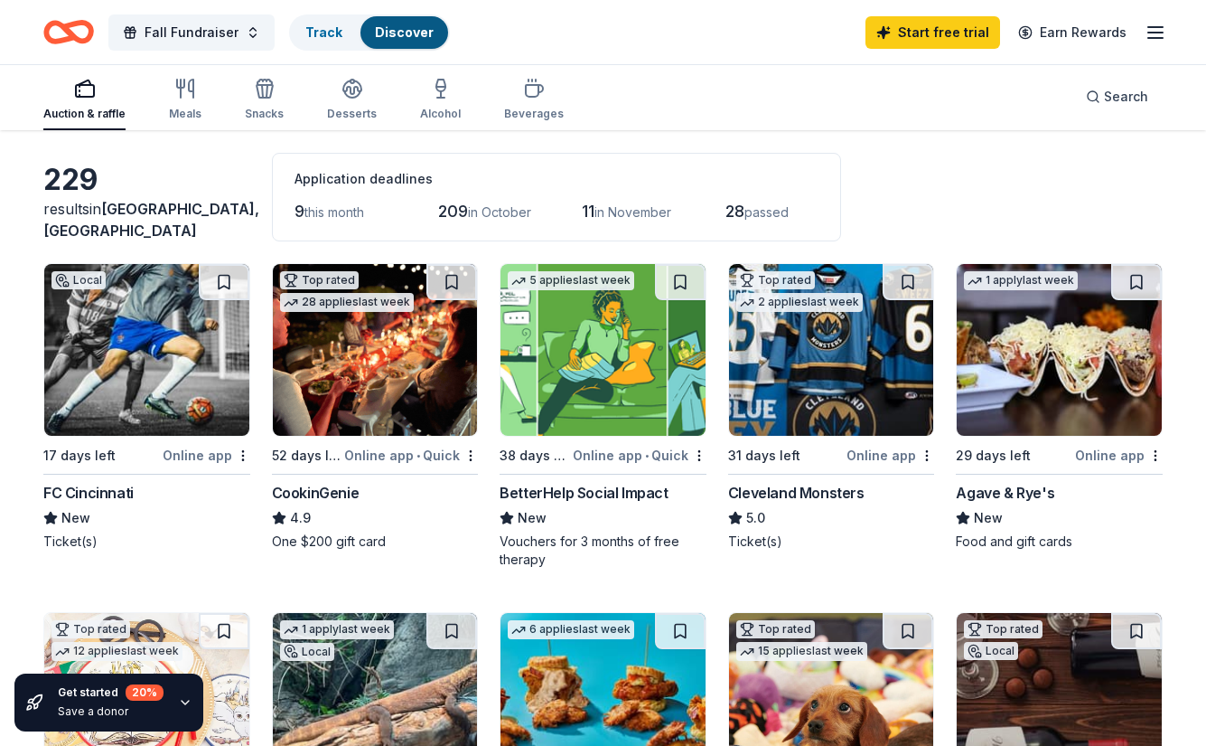
scroll to position [78, 0]
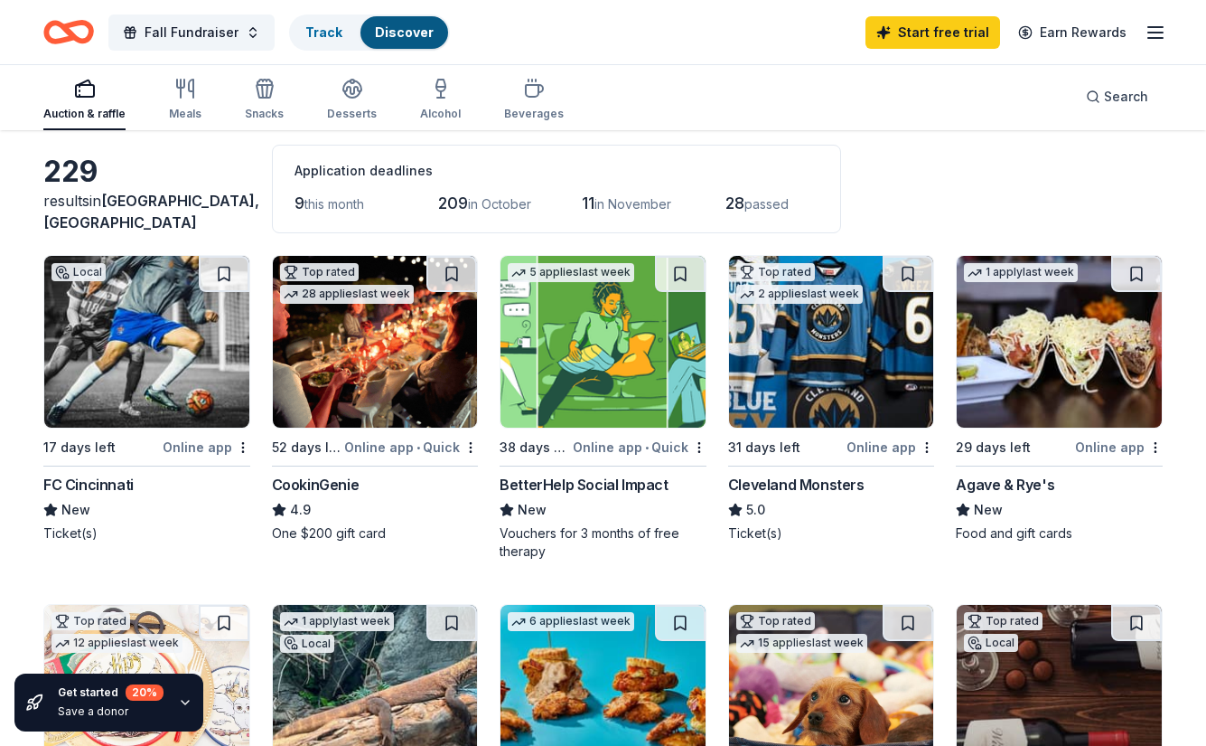
click at [192, 445] on div "Online app" at bounding box center [207, 447] width 88 height 23
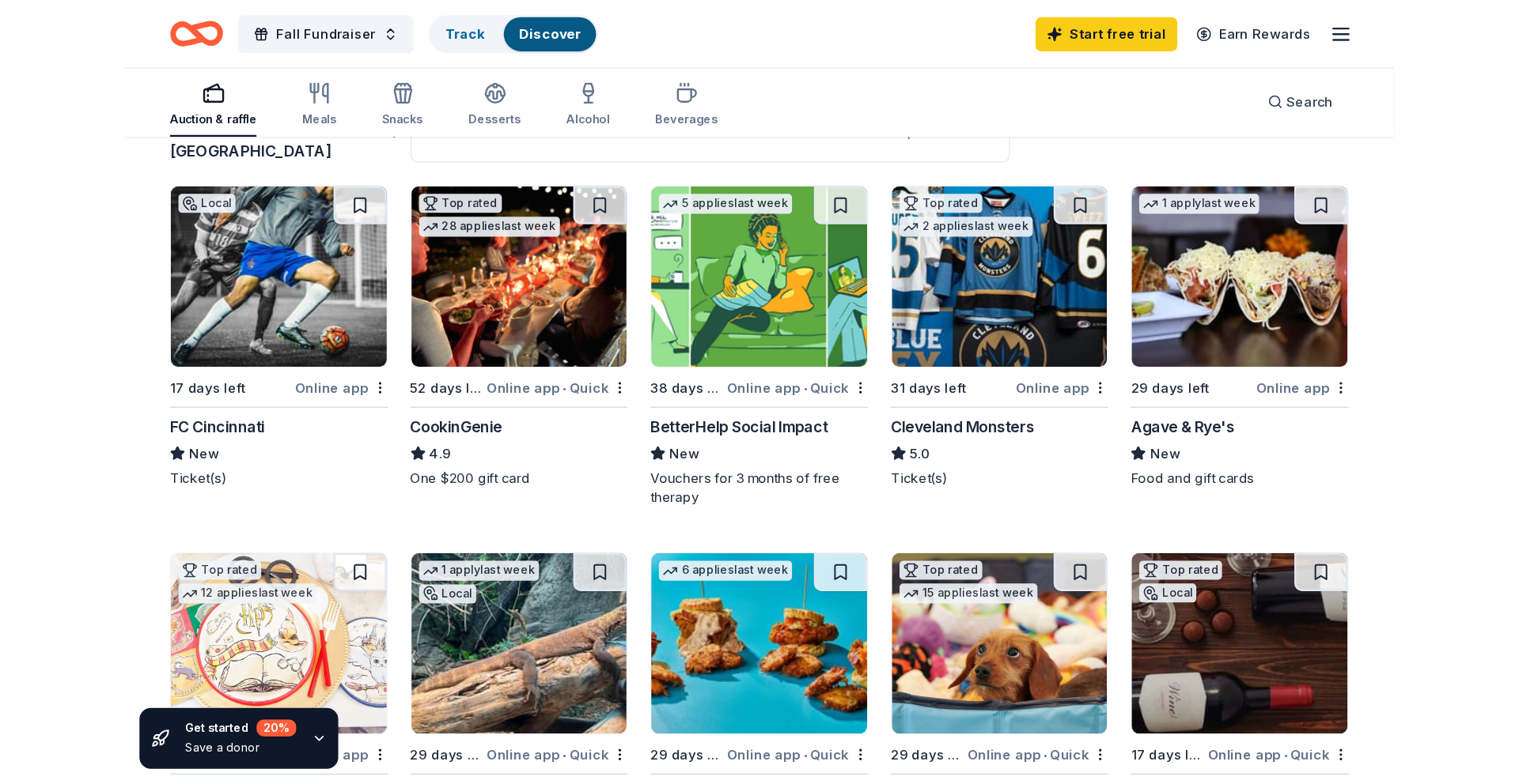
scroll to position [135, 0]
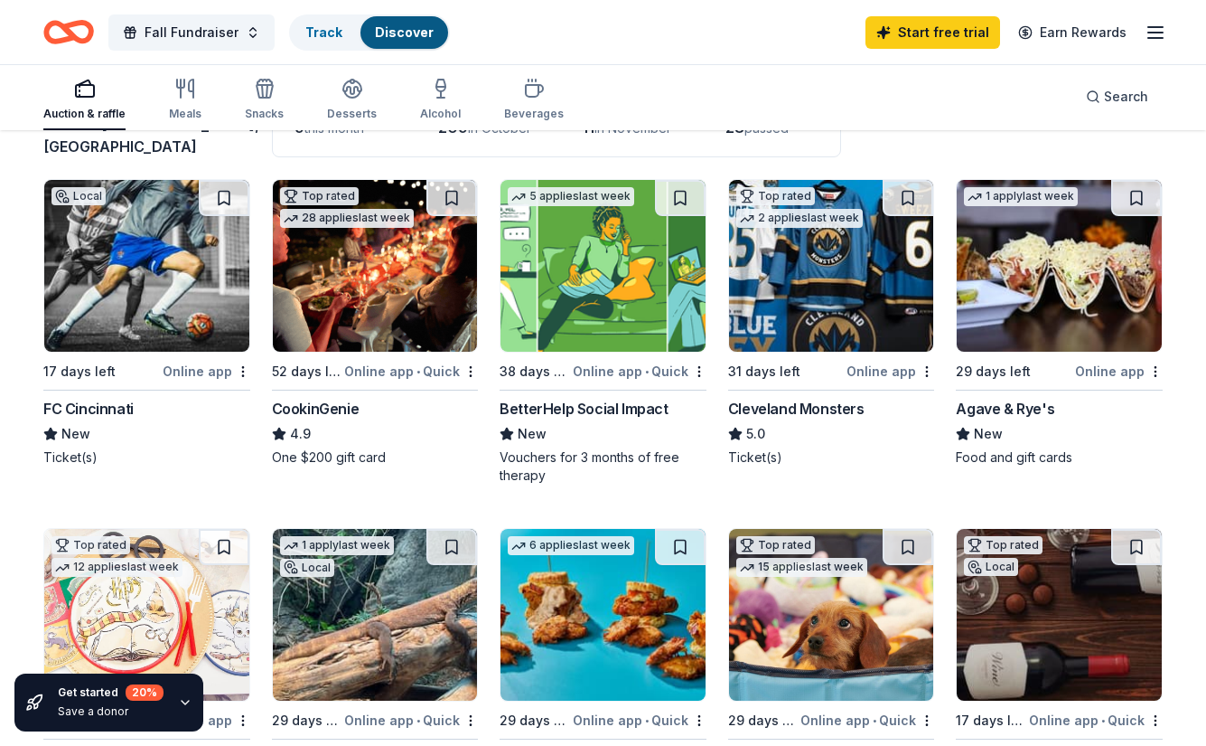
click at [1027, 409] on div "Agave & Rye's" at bounding box center [1005, 409] width 98 height 22
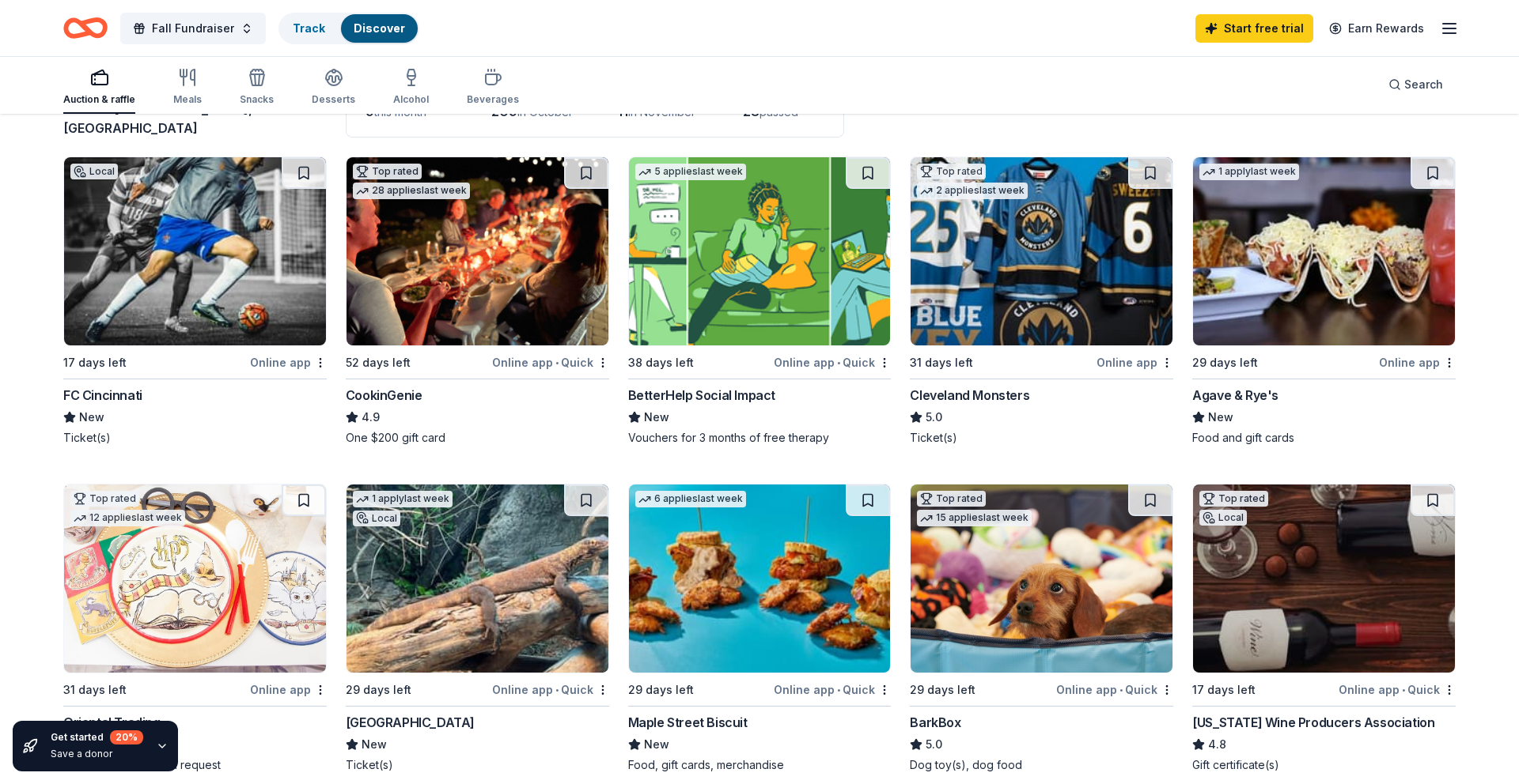
click at [120, 396] on div "FC Cincinnati" at bounding box center [102, 396] width 79 height 19
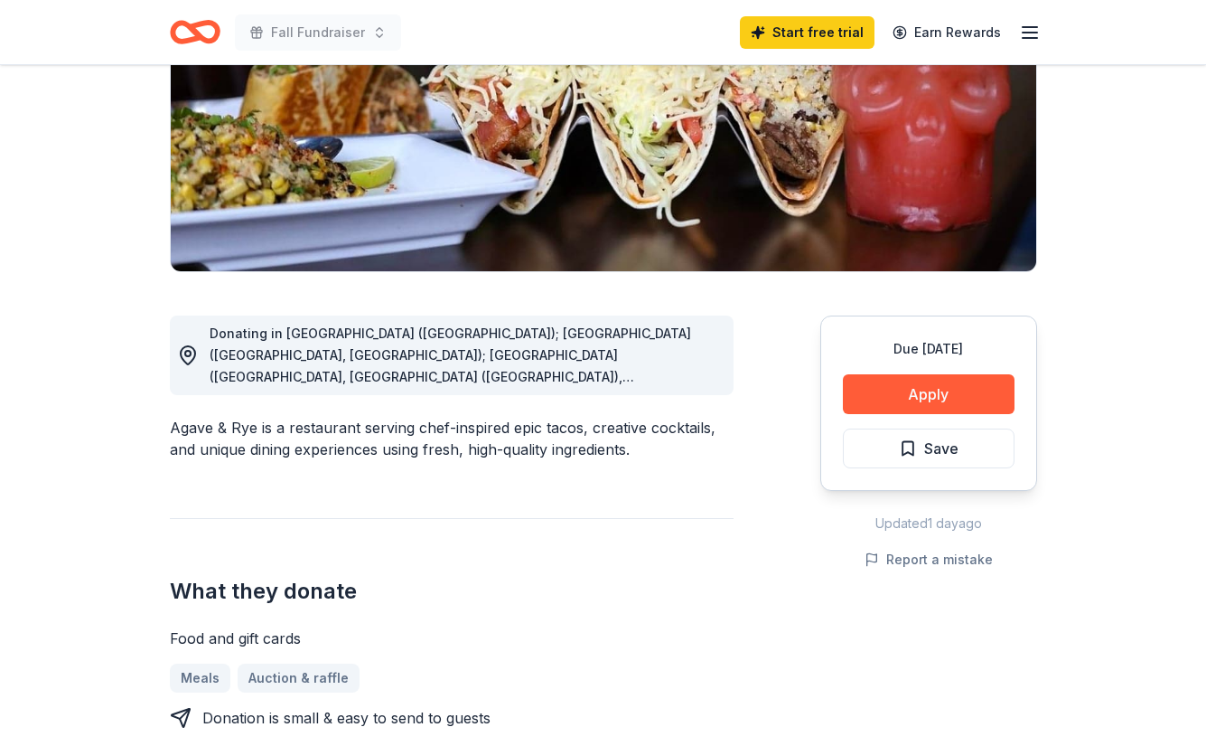
scroll to position [247, 0]
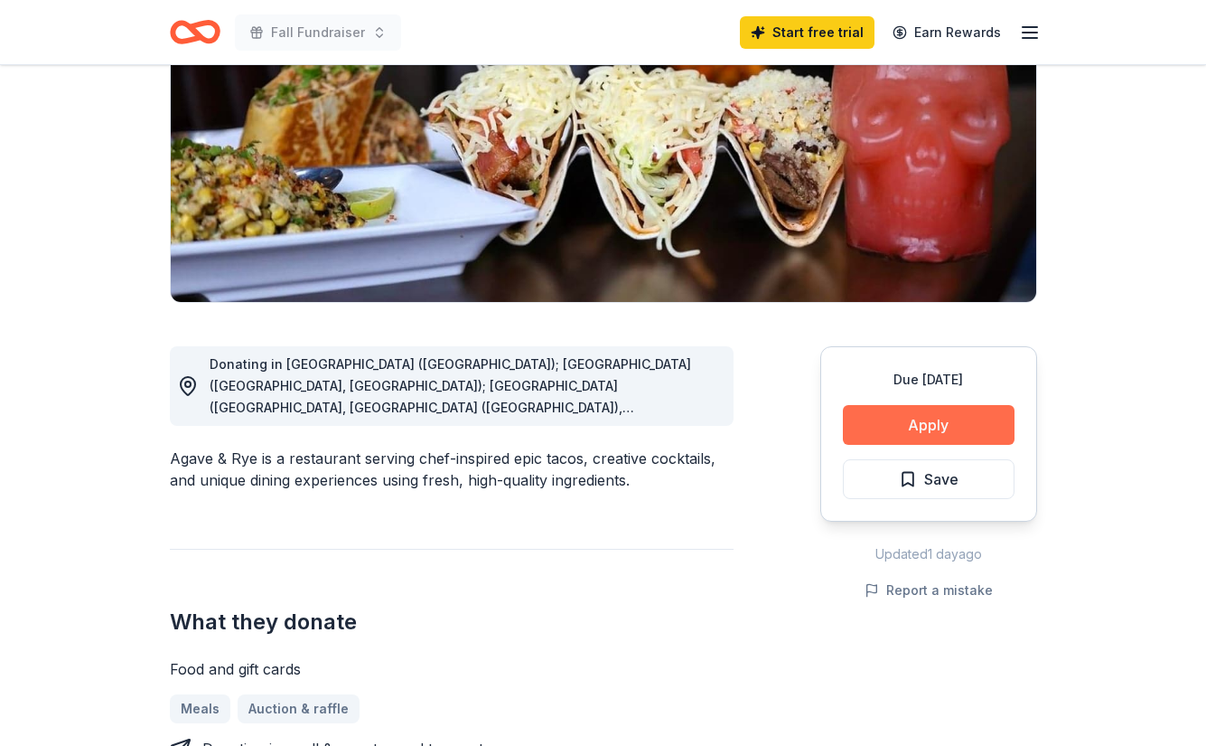
click at [936, 426] on button "Apply" at bounding box center [929, 425] width 172 height 40
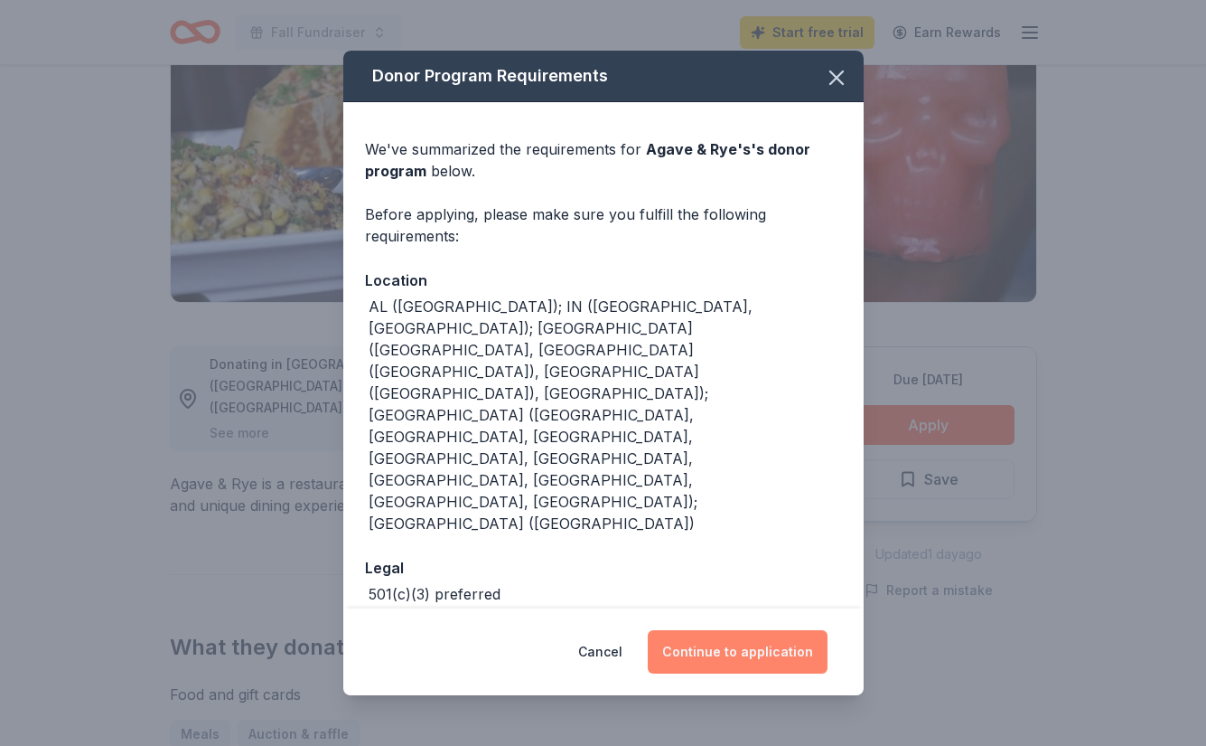
click at [713, 630] on button "Continue to application" at bounding box center [738, 651] width 180 height 43
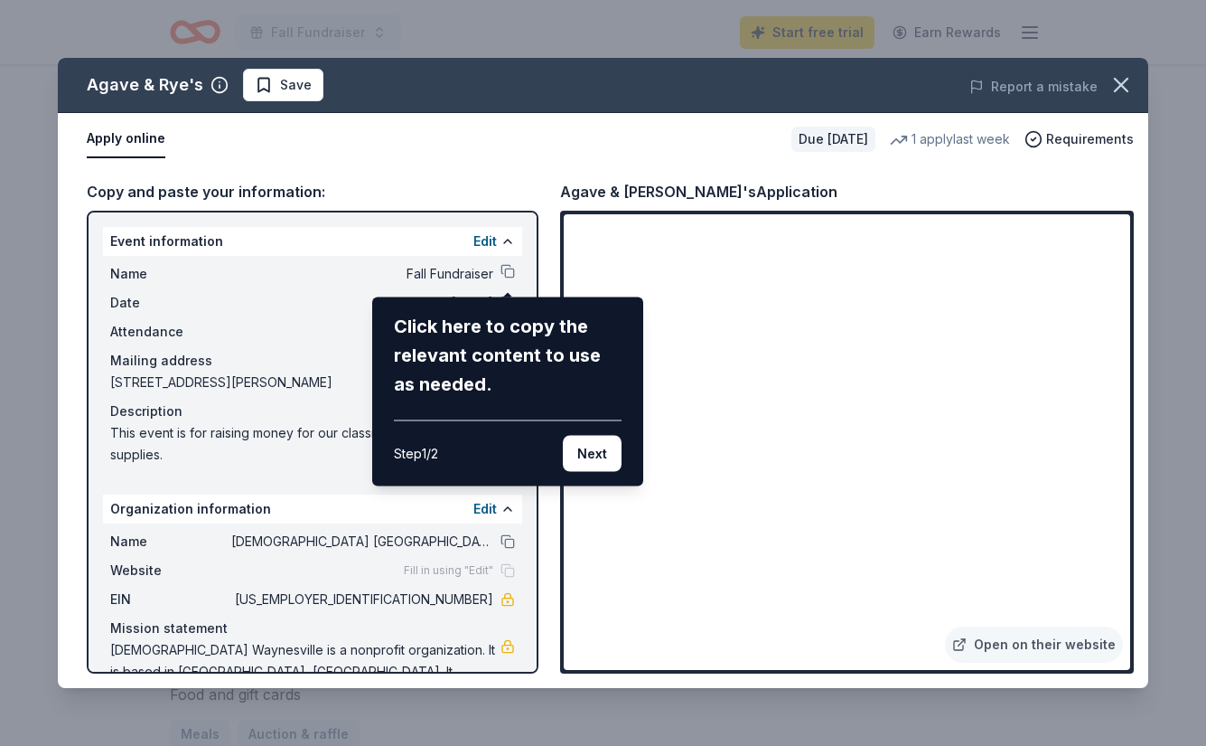
click at [510, 277] on div "Agave & Rye's Save Report a mistake Apply online Due in 29 days 1 apply last we…" at bounding box center [603, 373] width 1091 height 630
click at [511, 272] on div "Agave & Rye's Save Report a mistake Apply online Due in 29 days 1 apply last we…" at bounding box center [603, 373] width 1091 height 630
click at [495, 329] on div "Click here to copy the relevant content to use as needed." at bounding box center [508, 355] width 228 height 87
click at [502, 242] on div "Agave & Rye's Save Report a mistake Apply online Due in 29 days 1 apply last we…" at bounding box center [603, 373] width 1091 height 630
click at [509, 277] on div "Agave & Rye's Save Report a mistake Apply online Due in 29 days 1 apply last we…" at bounding box center [603, 373] width 1091 height 630
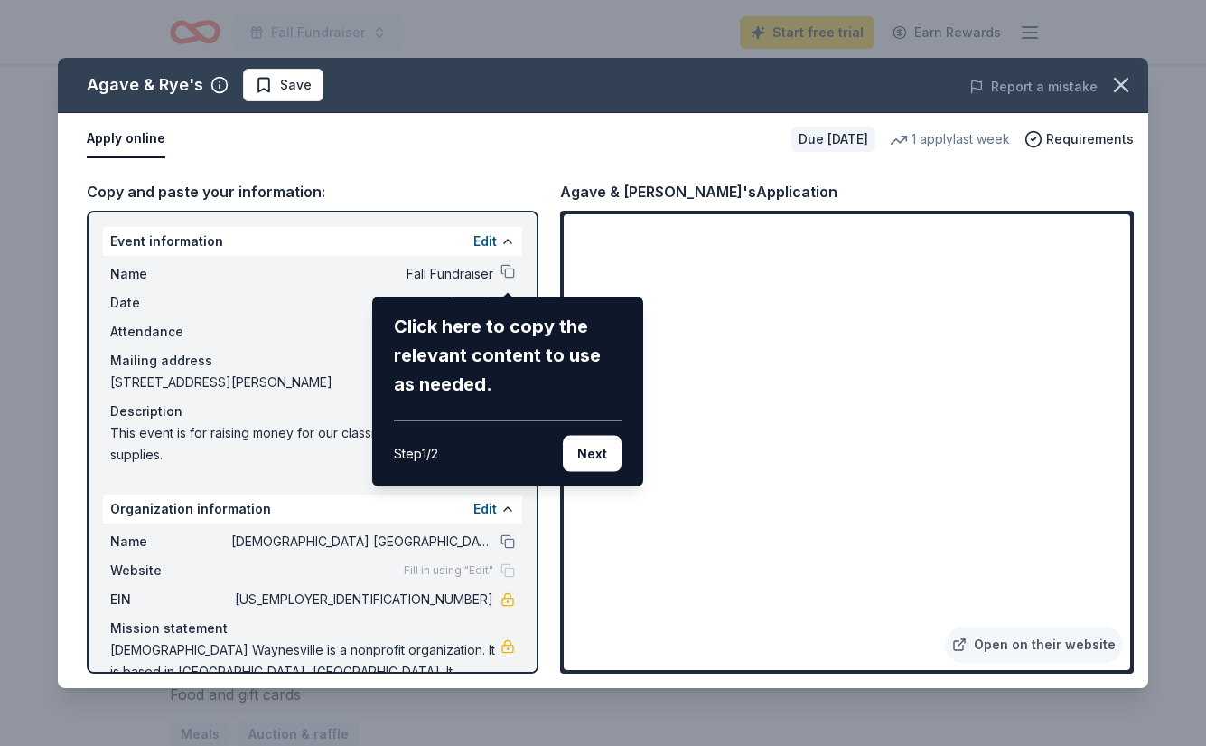
click at [510, 274] on div "Agave & Rye's Save Report a mistake Apply online Due in 29 days 1 apply last we…" at bounding box center [603, 373] width 1091 height 630
click at [474, 273] on div "Agave & Rye's Save Report a mistake Apply online Due in 29 days 1 apply last we…" at bounding box center [603, 373] width 1091 height 630
click at [136, 275] on div "Agave & Rye's Save Report a mistake Apply online Due in 29 days 1 apply last we…" at bounding box center [603, 373] width 1091 height 630
click at [583, 457] on button "Next" at bounding box center [592, 454] width 59 height 36
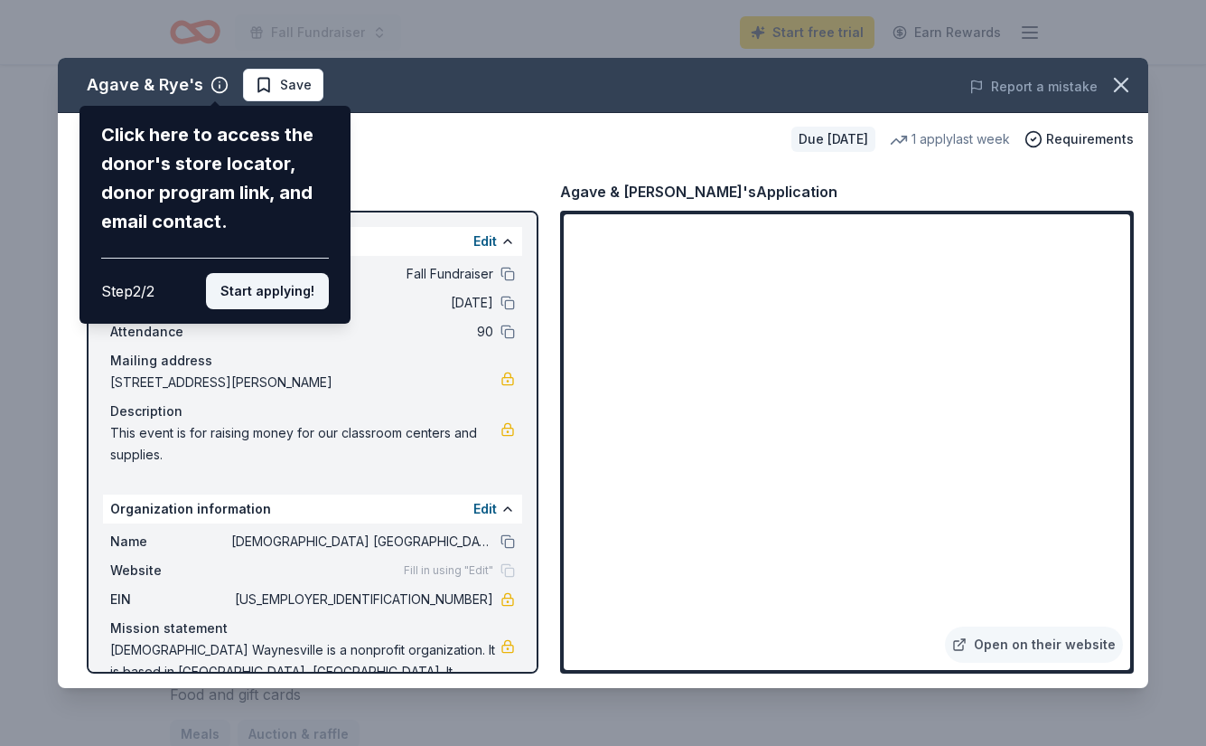
click at [293, 297] on button "Start applying!" at bounding box center [267, 291] width 123 height 36
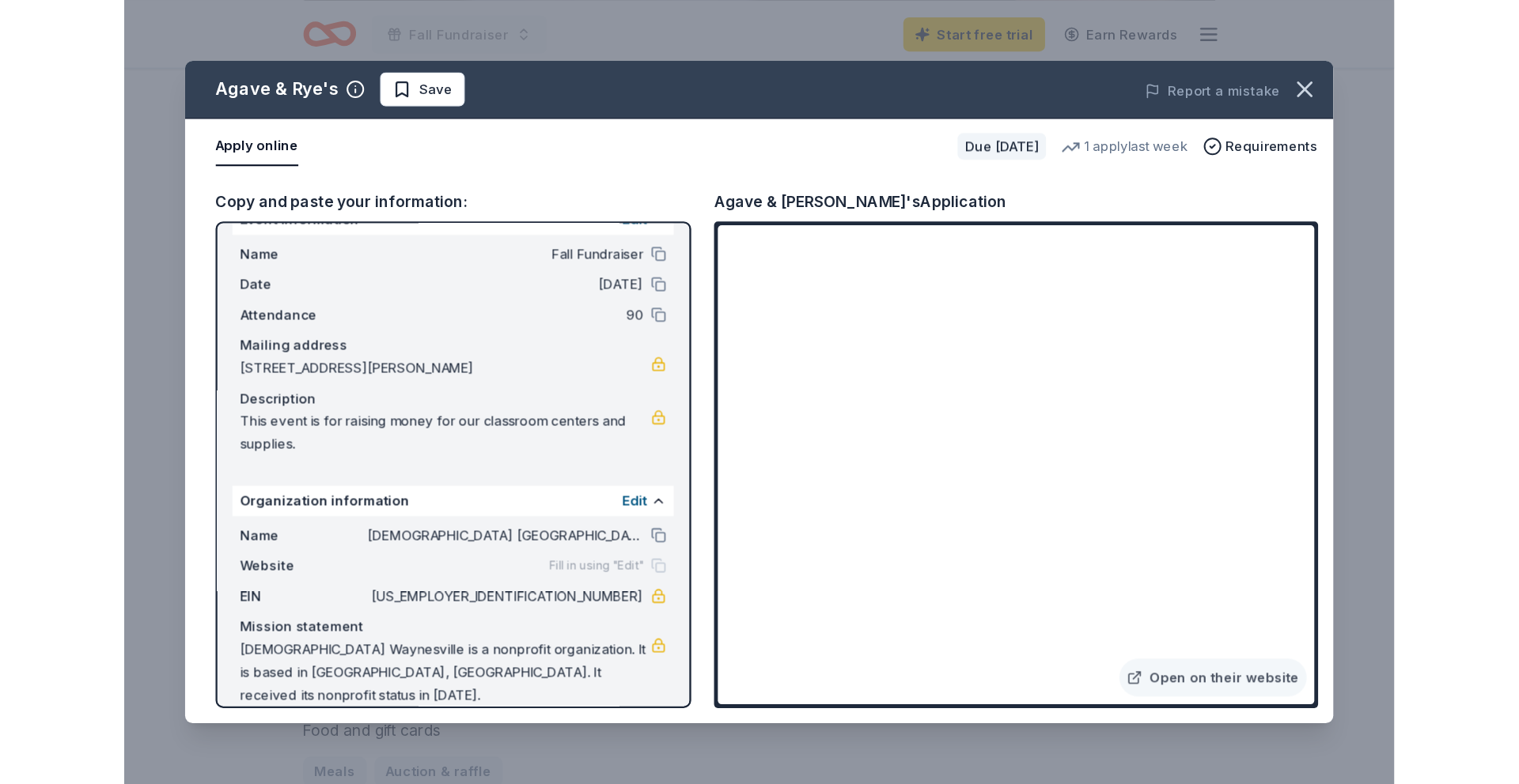
scroll to position [0, 0]
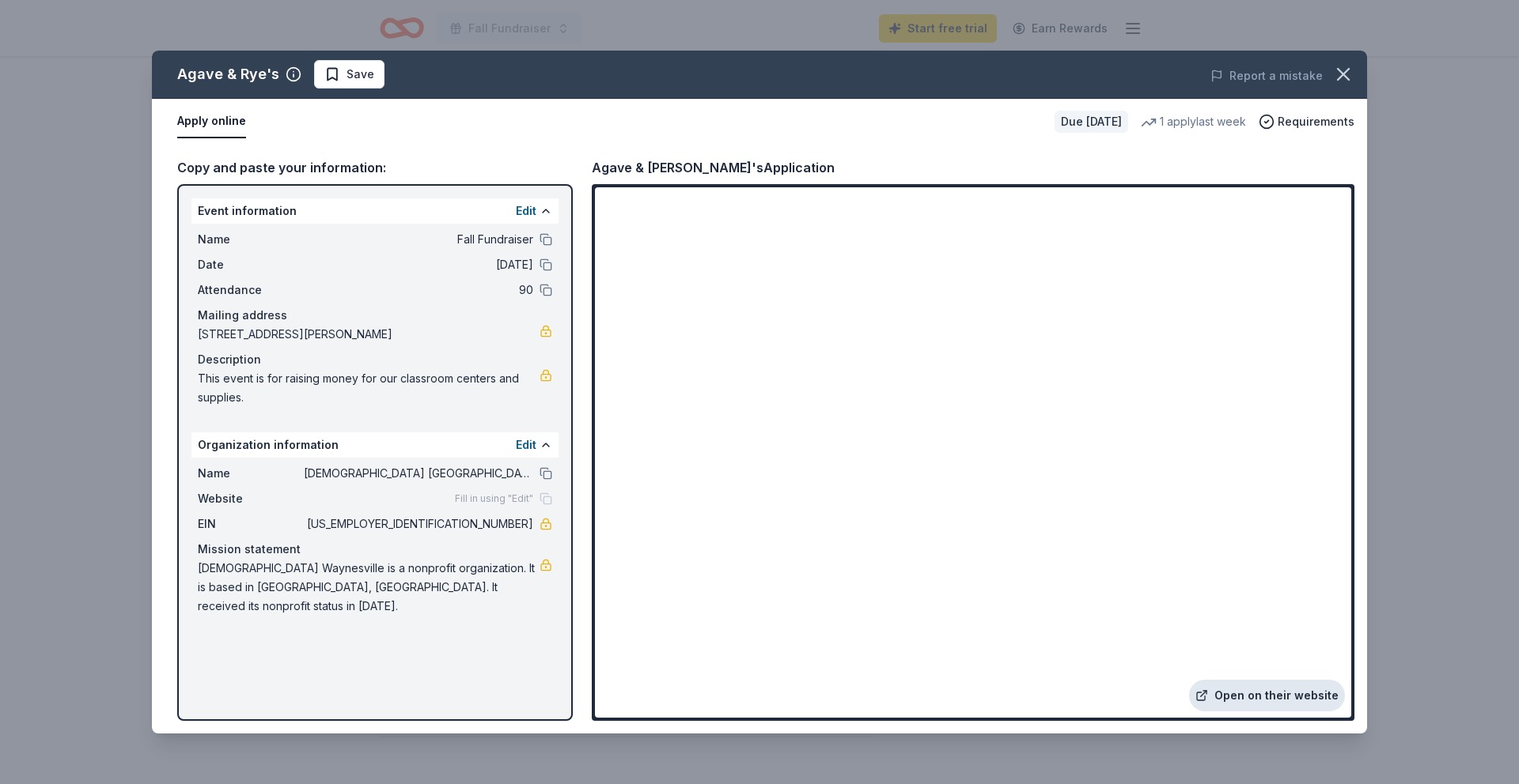
click at [1055, 652] on link "Open on their website" at bounding box center [1267, 696] width 156 height 32
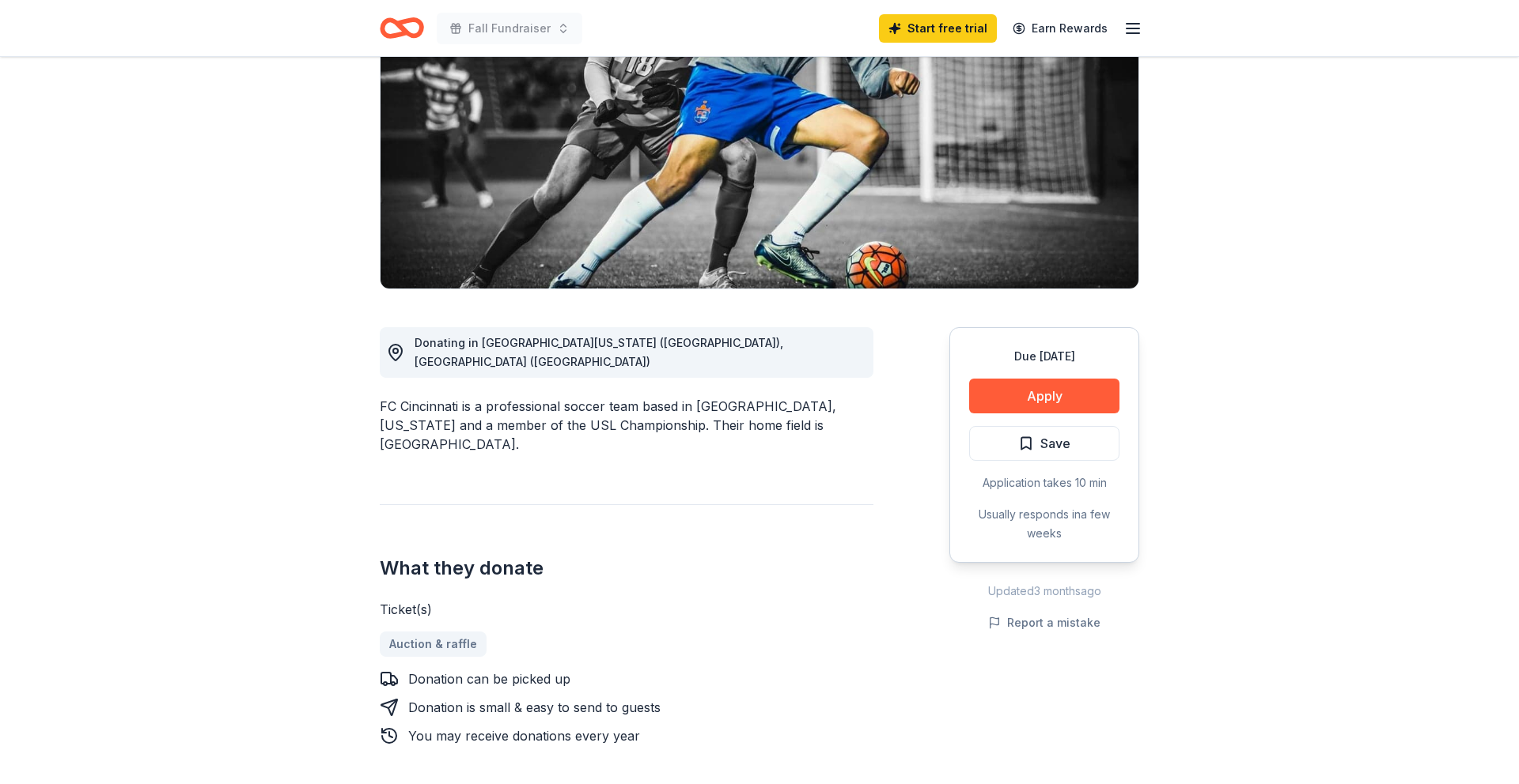
scroll to position [192, 0]
click at [1046, 389] on button "Apply" at bounding box center [1044, 396] width 151 height 35
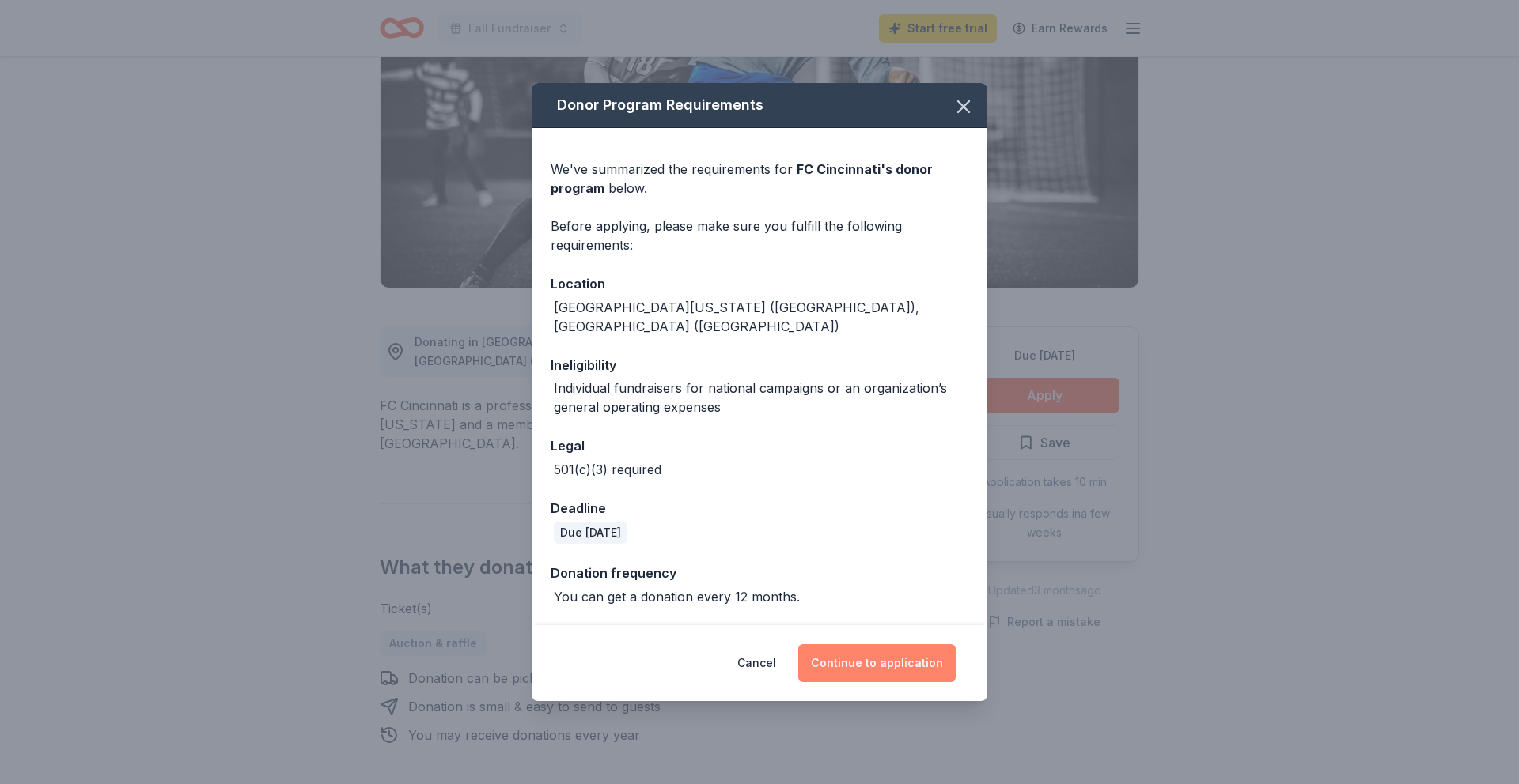
click at [850, 658] on button "Continue to application" at bounding box center [877, 662] width 158 height 38
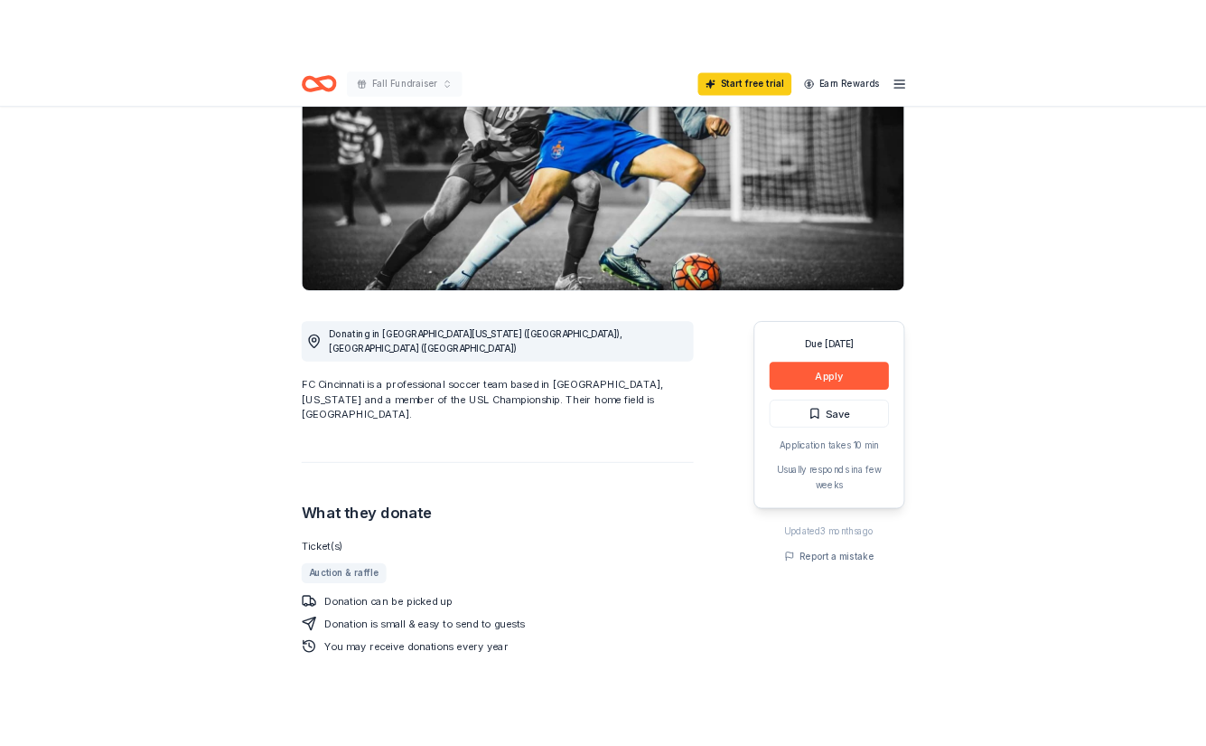
scroll to position [224, 0]
